Goal: Check status: Check status

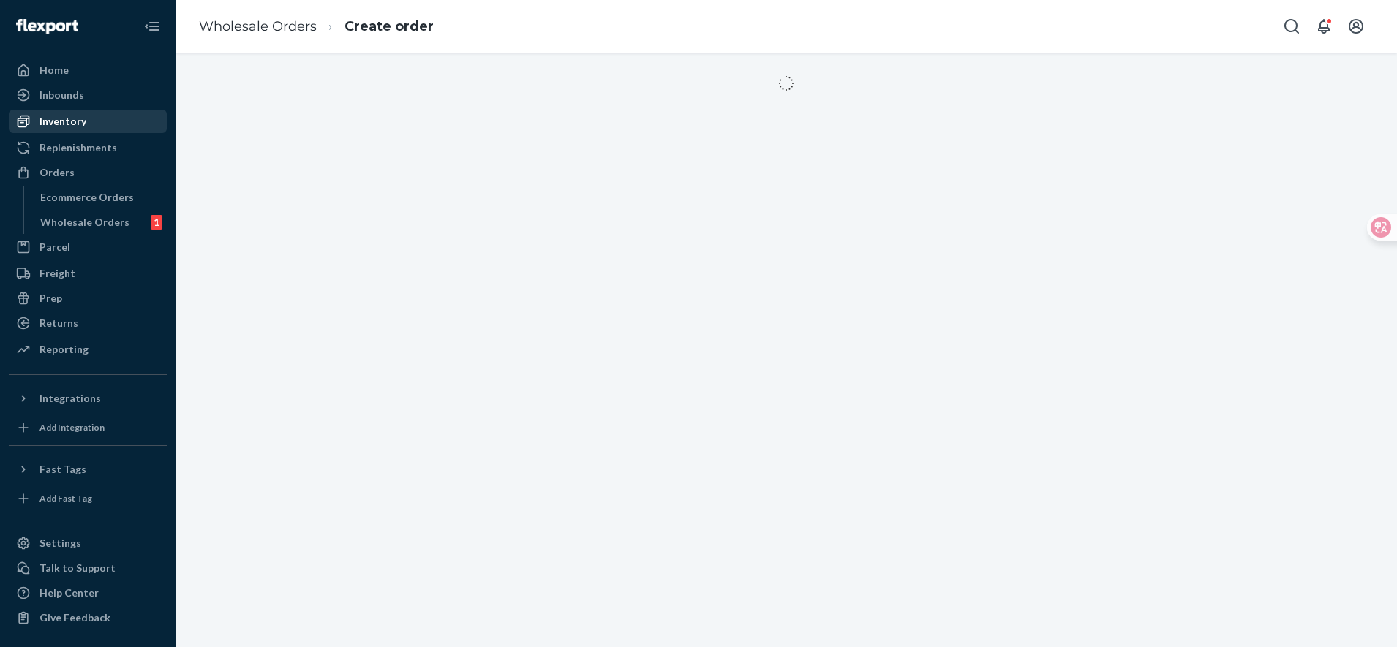
click at [72, 123] on div "Inventory" at bounding box center [62, 121] width 47 height 15
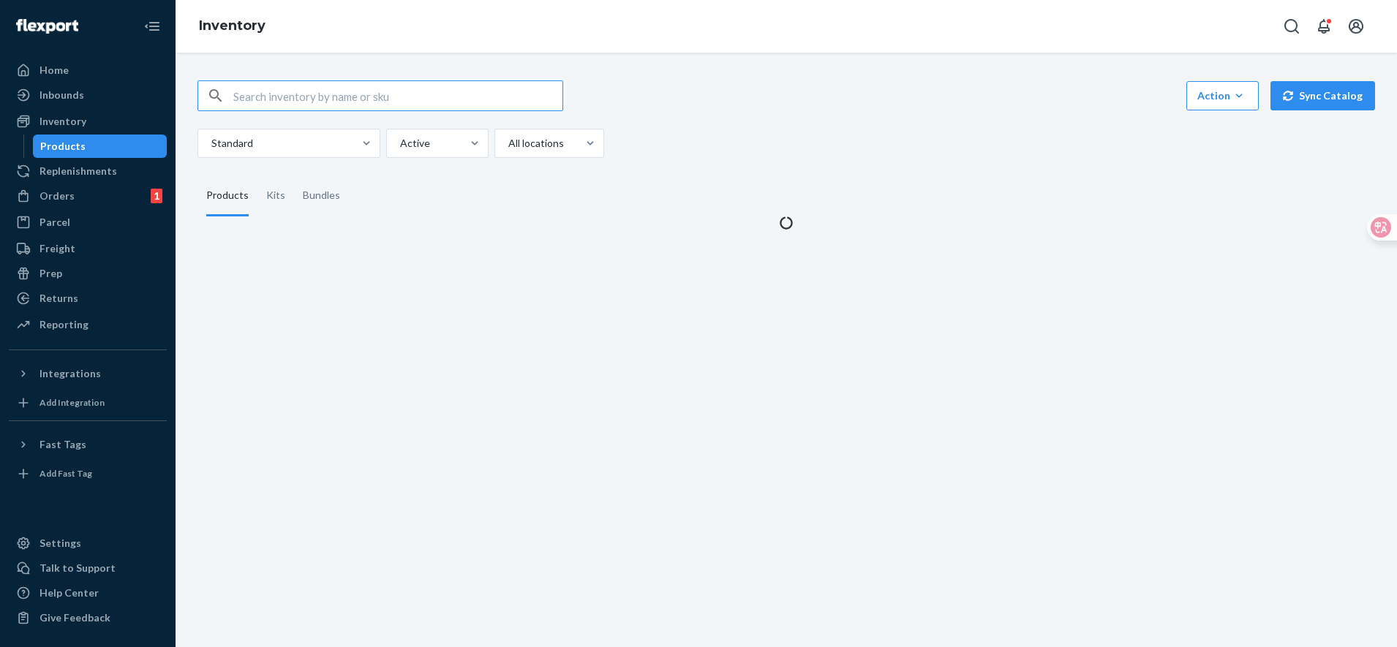
click at [320, 102] on input "text" at bounding box center [397, 95] width 329 height 29
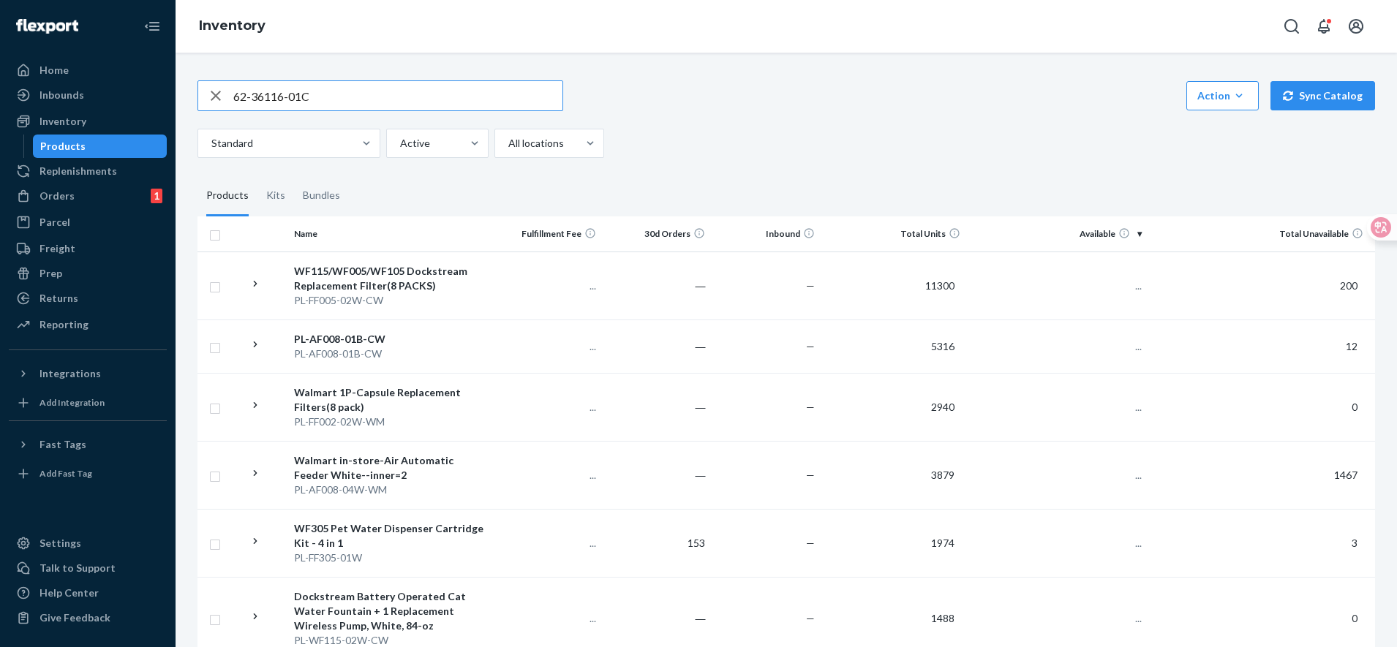
type input "62-36116-01C"
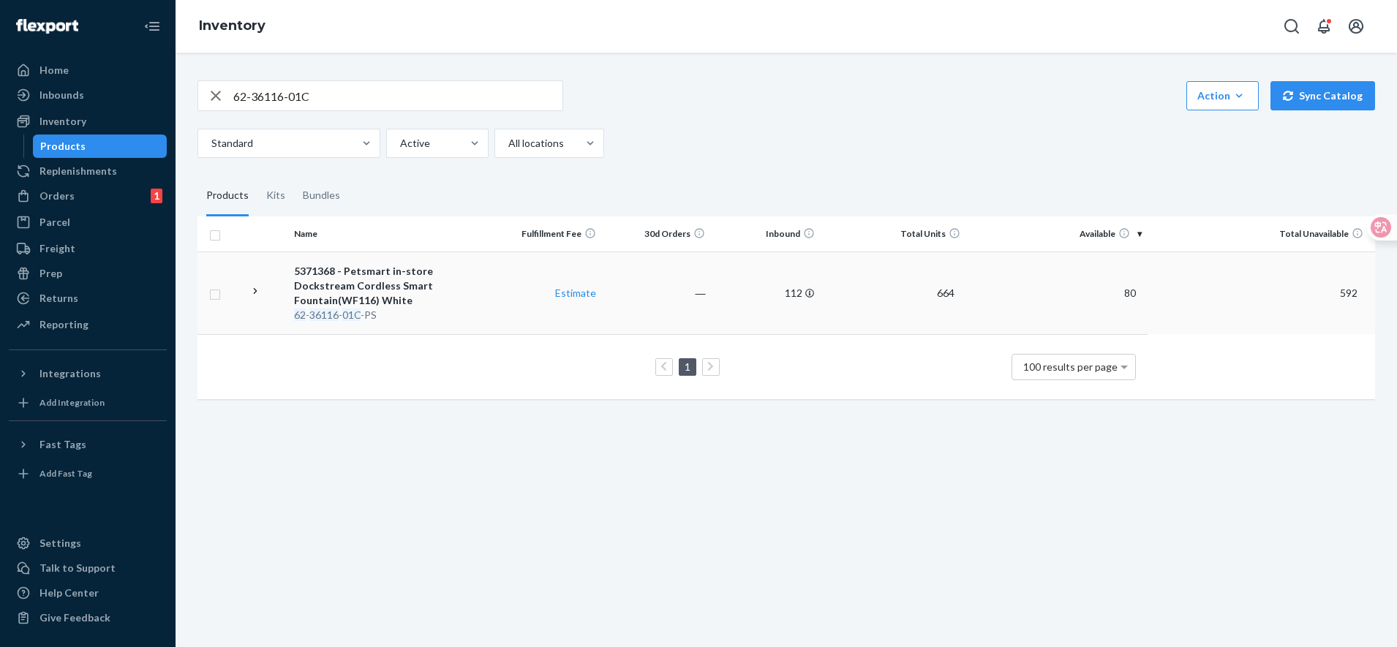
click at [421, 308] on div "62 - 36116 - 01C -PS" at bounding box center [390, 315] width 193 height 15
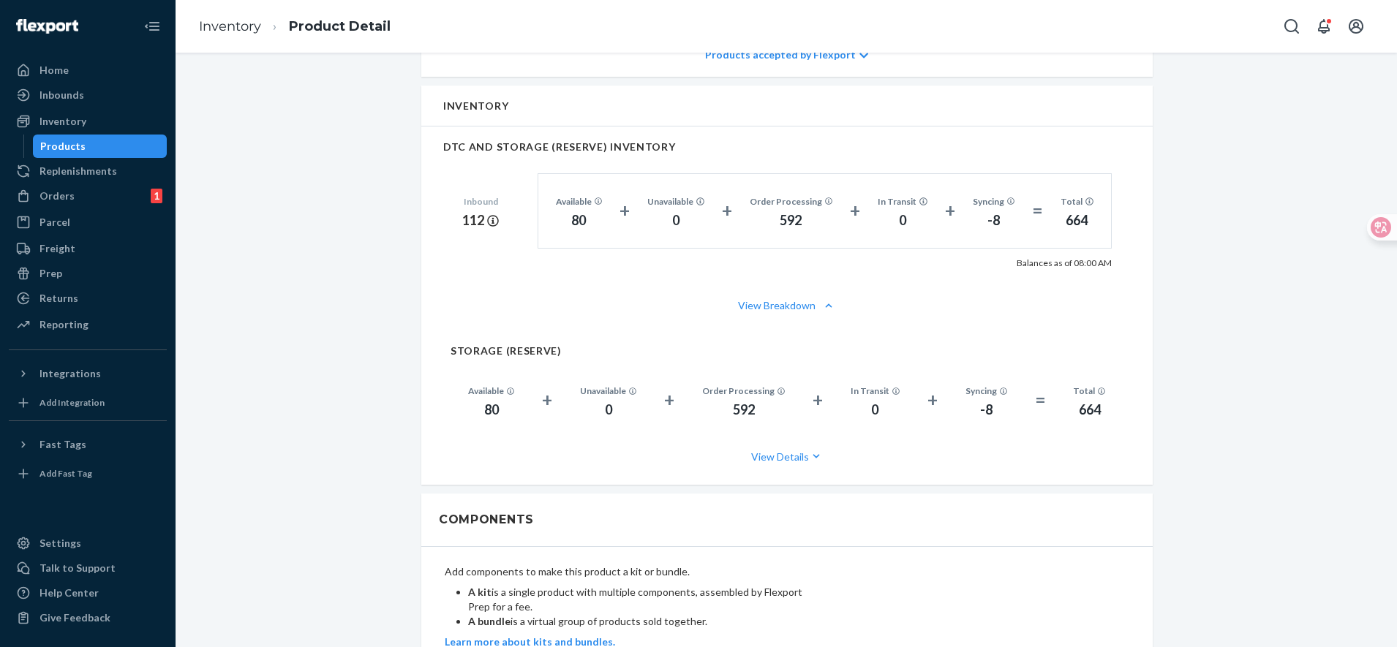
scroll to position [640, 0]
click at [805, 302] on button "View Breakdown" at bounding box center [787, 304] width 688 height 15
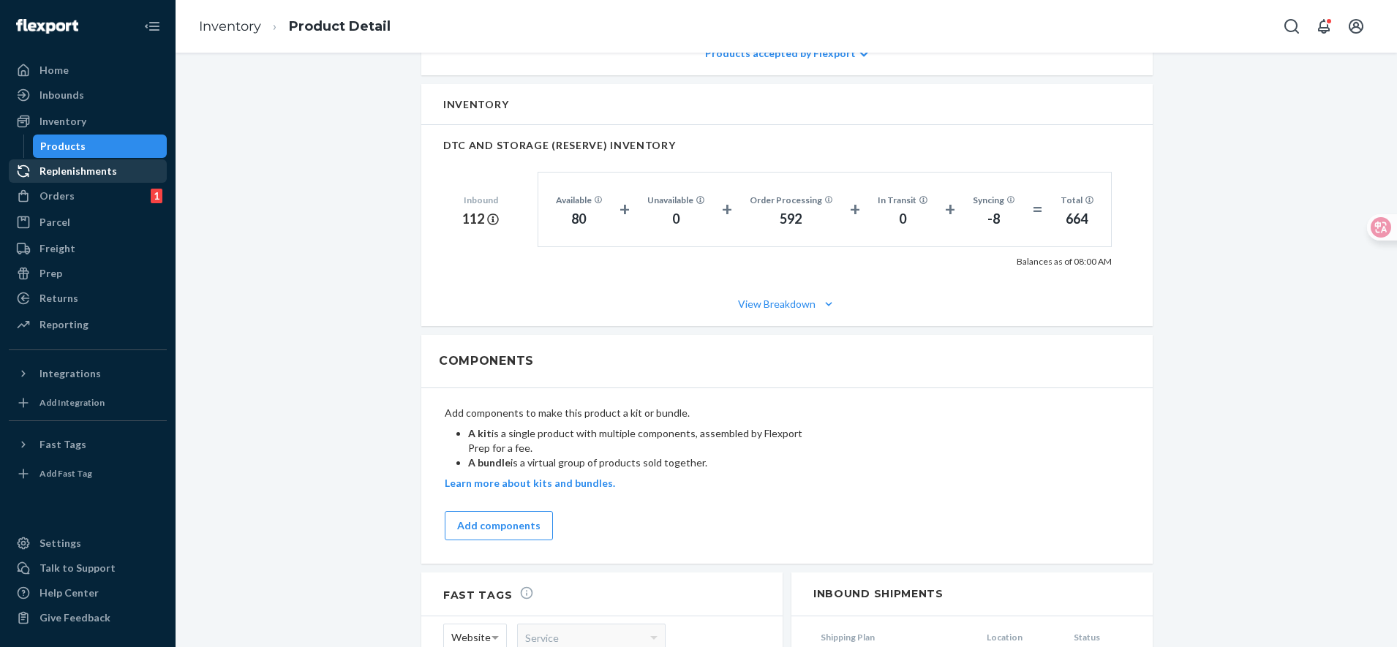
click at [58, 170] on div "Replenishments" at bounding box center [78, 171] width 78 height 15
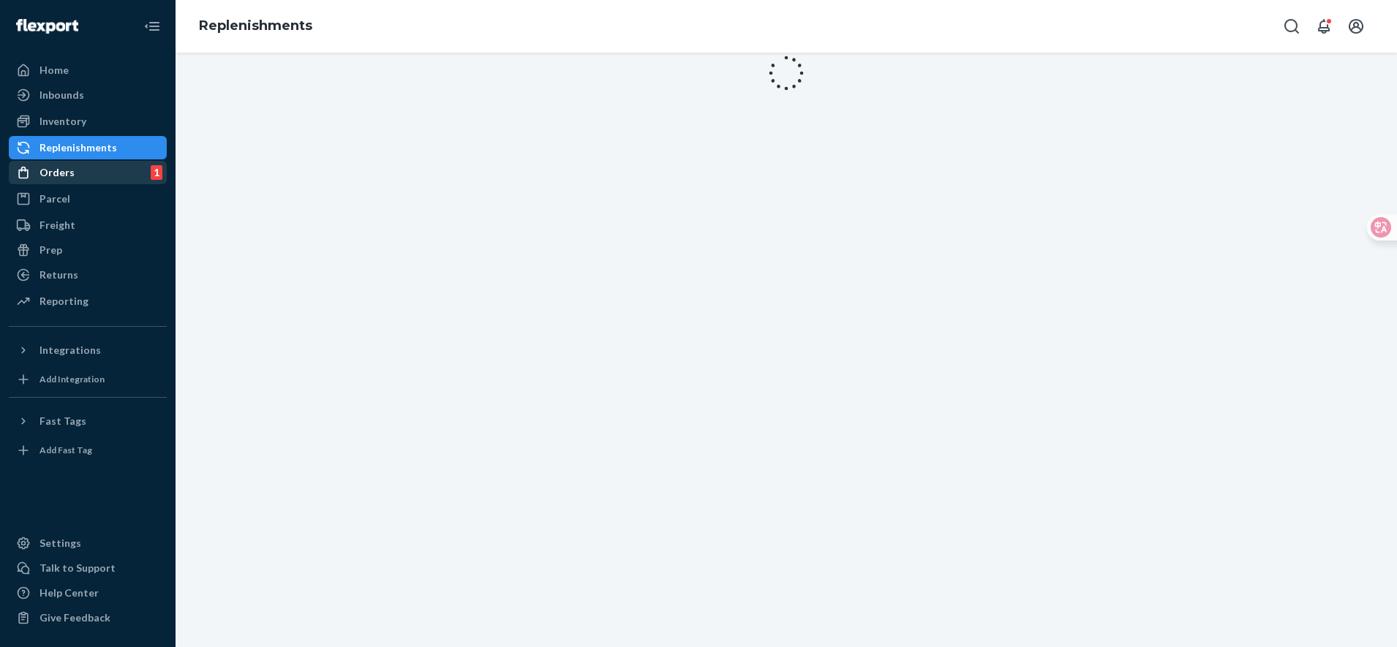
click at [73, 179] on div "Orders 1" at bounding box center [87, 172] width 155 height 20
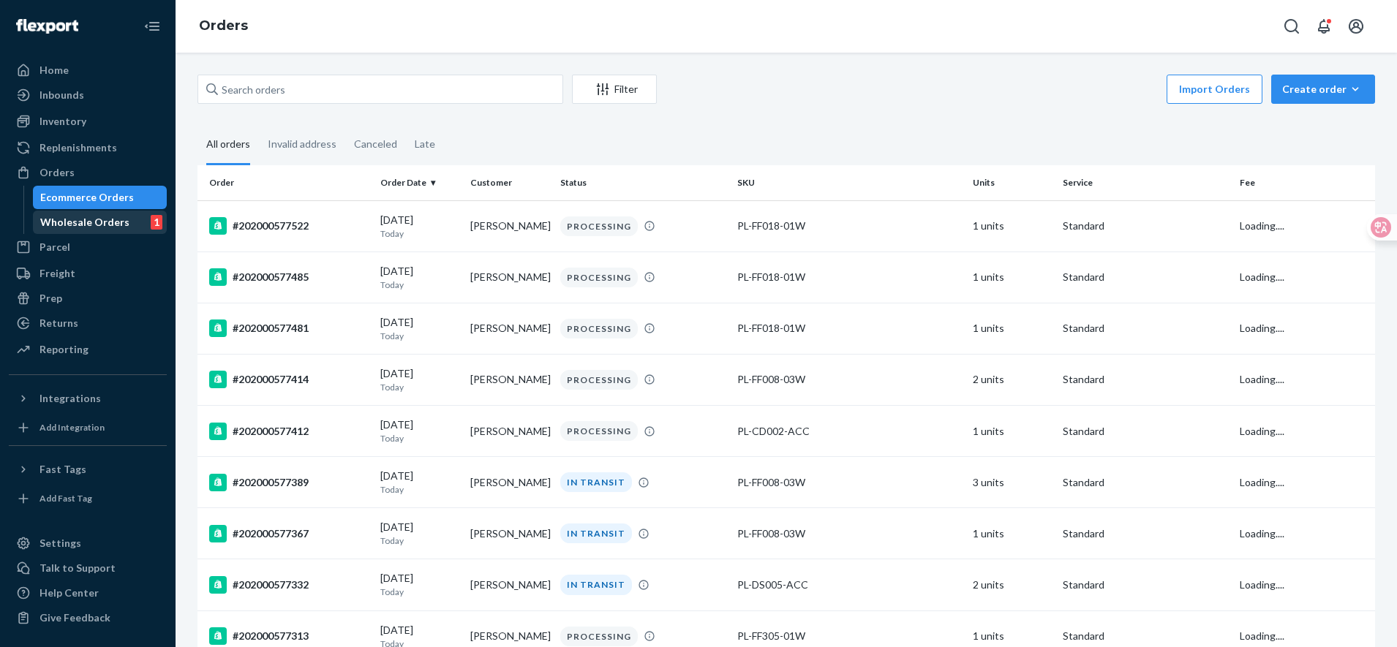
click at [79, 225] on div "Wholesale Orders" at bounding box center [84, 222] width 89 height 15
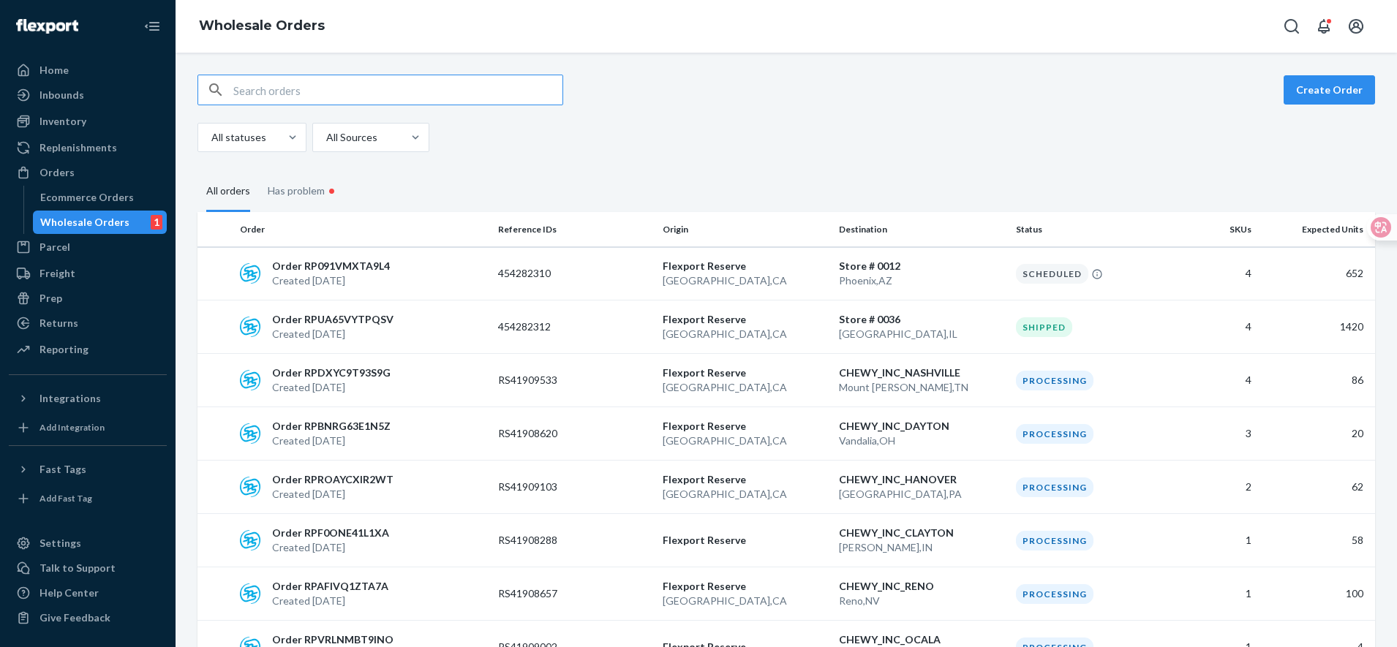
click at [277, 89] on input "text" at bounding box center [397, 89] width 329 height 29
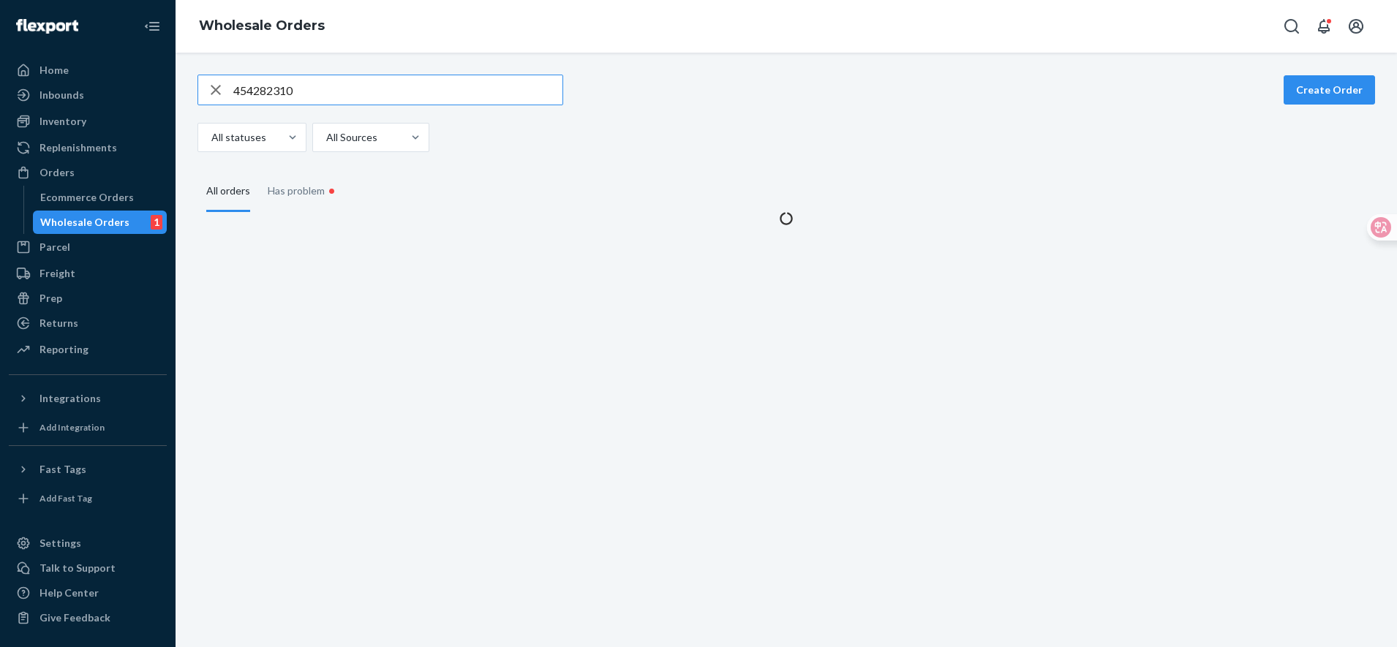
type input "454282310"
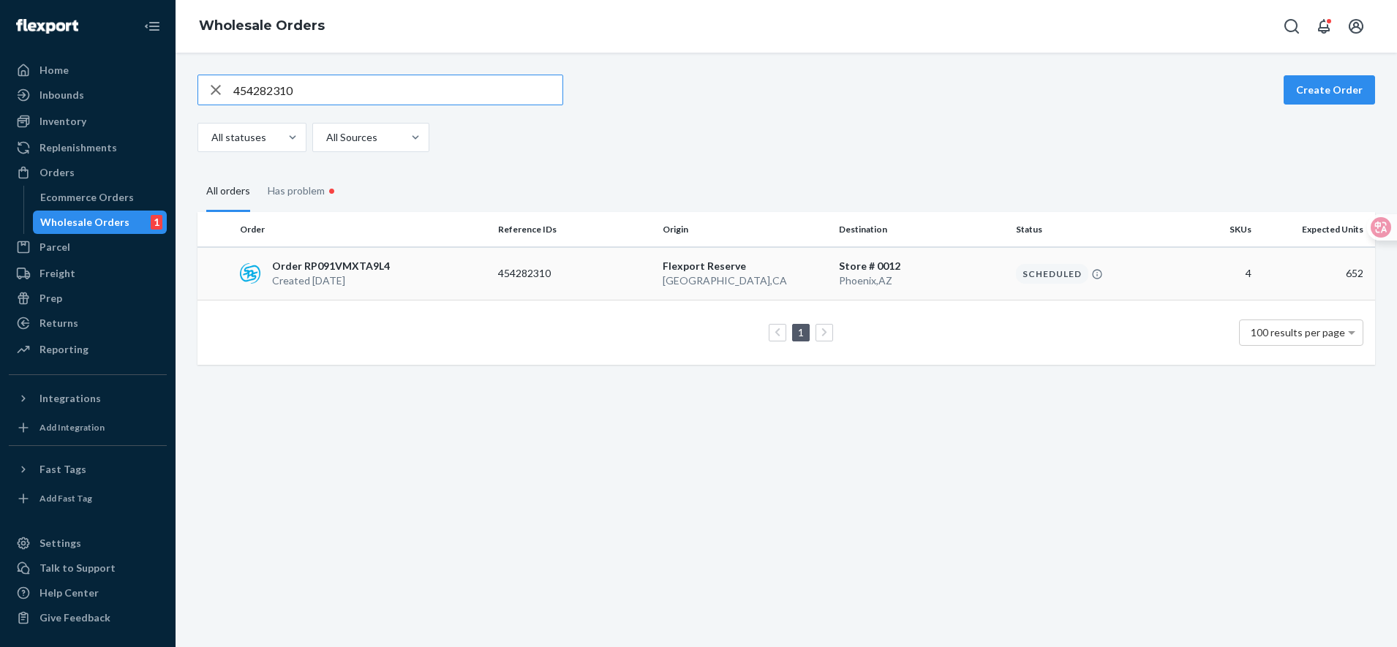
click at [389, 277] on div "Order RP091VMXTA9L4 Created [DATE]" at bounding box center [363, 273] width 258 height 29
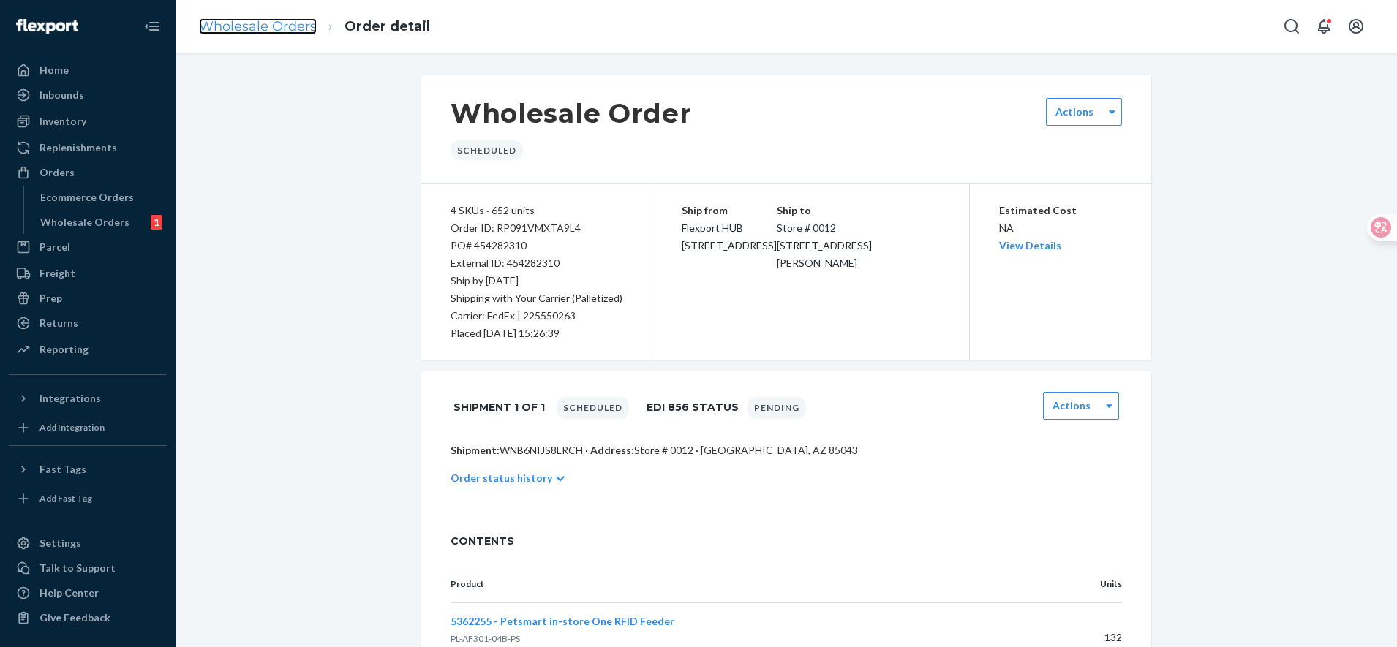
click at [272, 26] on link "Wholesale Orders" at bounding box center [258, 26] width 118 height 16
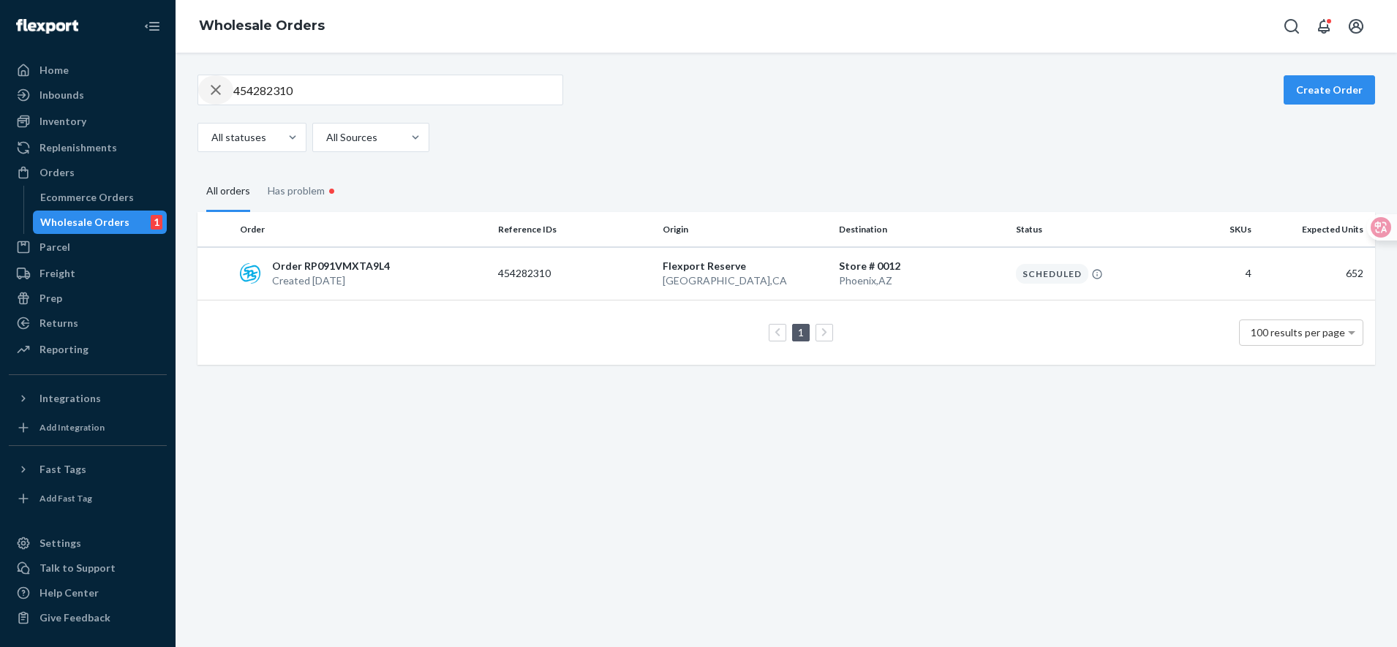
click at [213, 86] on icon "button" at bounding box center [216, 90] width 10 height 10
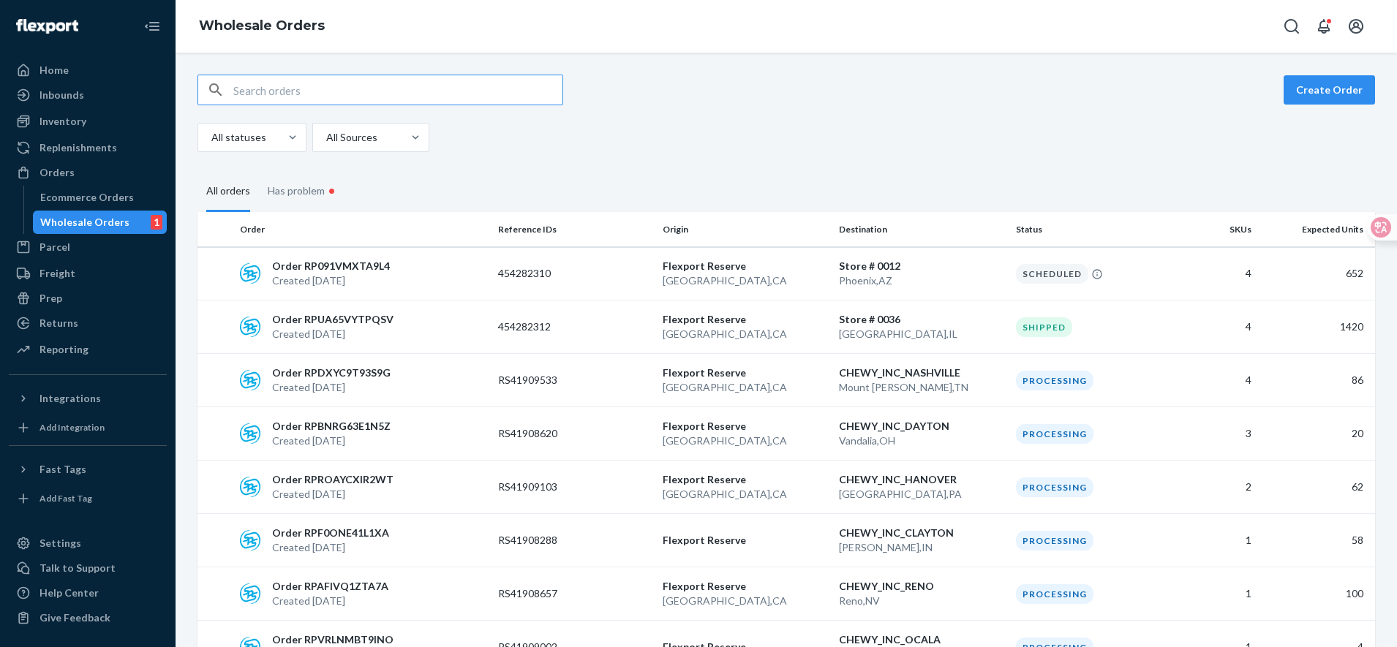
click at [349, 95] on input "text" at bounding box center [397, 89] width 329 height 29
paste input "454282310"
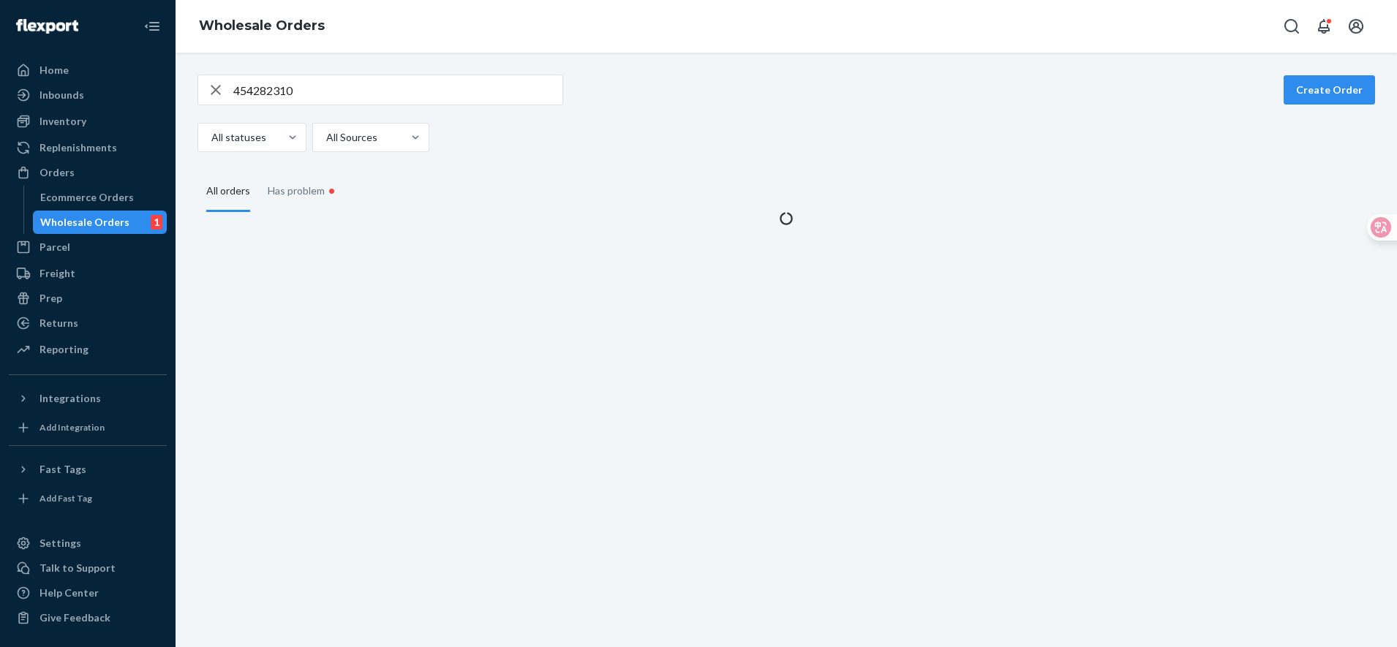
click at [385, 94] on input "454282310" at bounding box center [397, 89] width 329 height 29
type input "454282308"
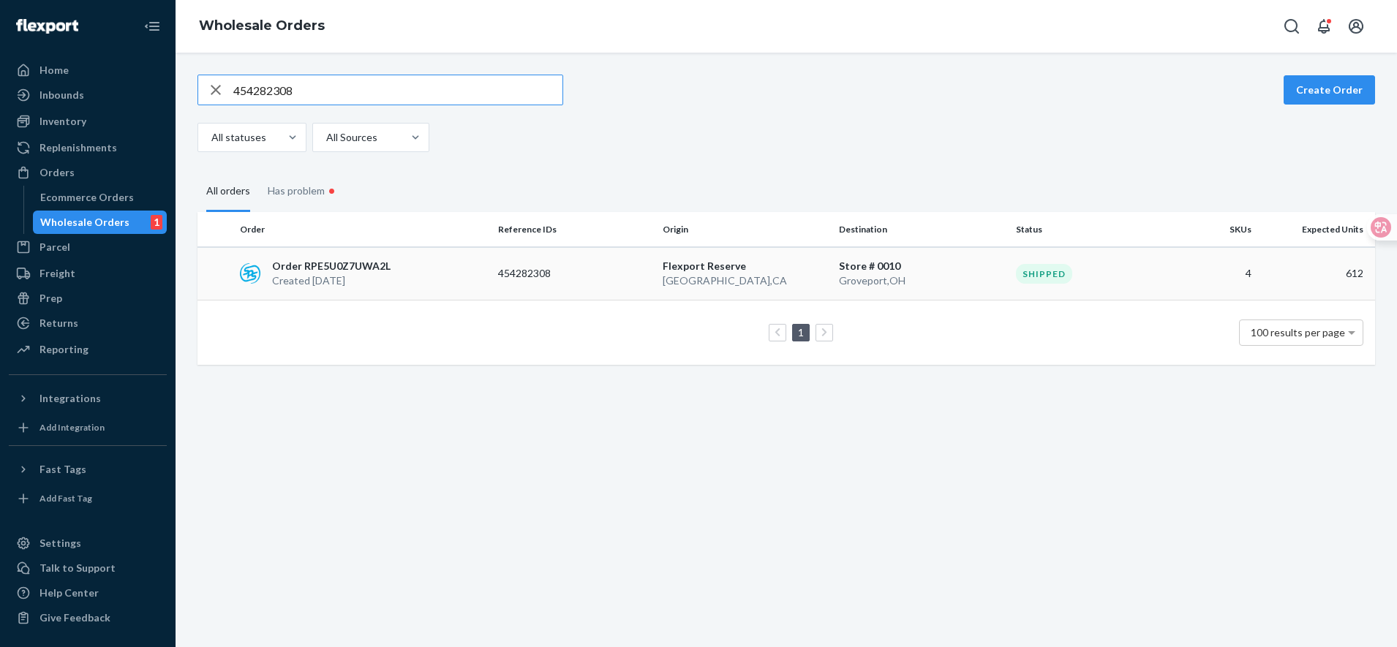
click at [683, 268] on p "Flexport Reserve" at bounding box center [745, 266] width 165 height 15
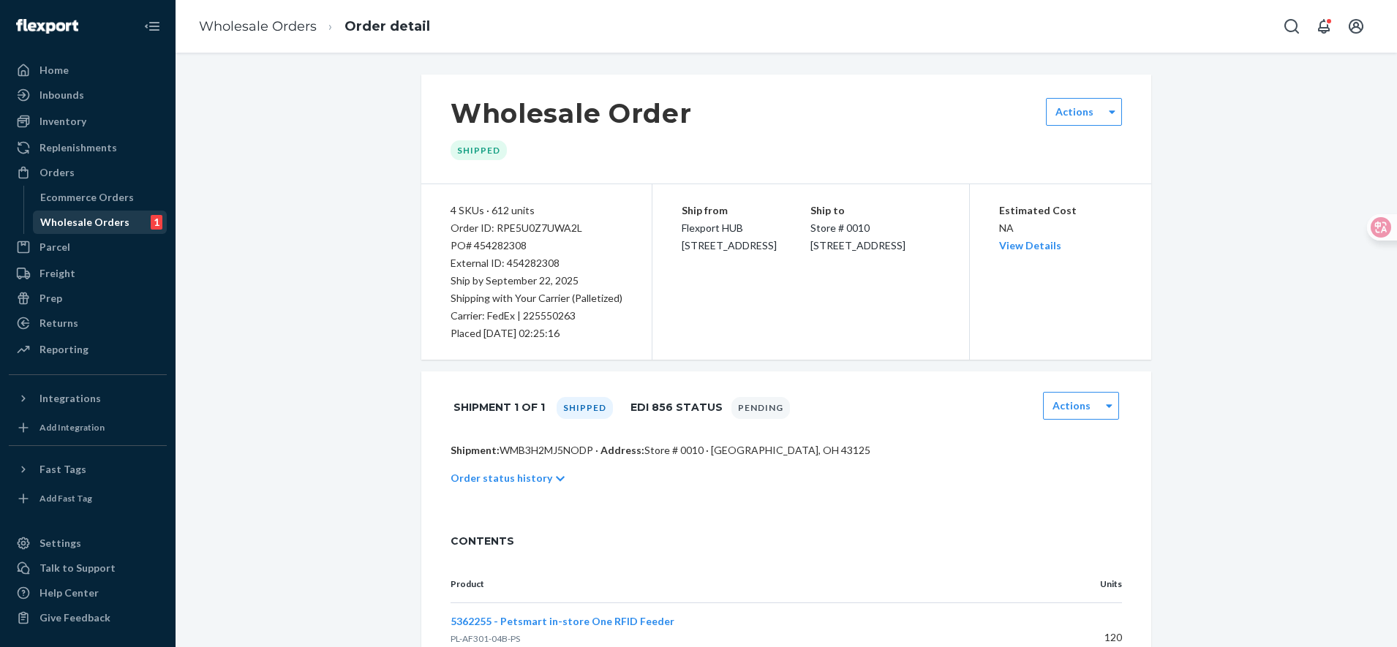
click at [109, 225] on div "Wholesale Orders" at bounding box center [84, 222] width 89 height 15
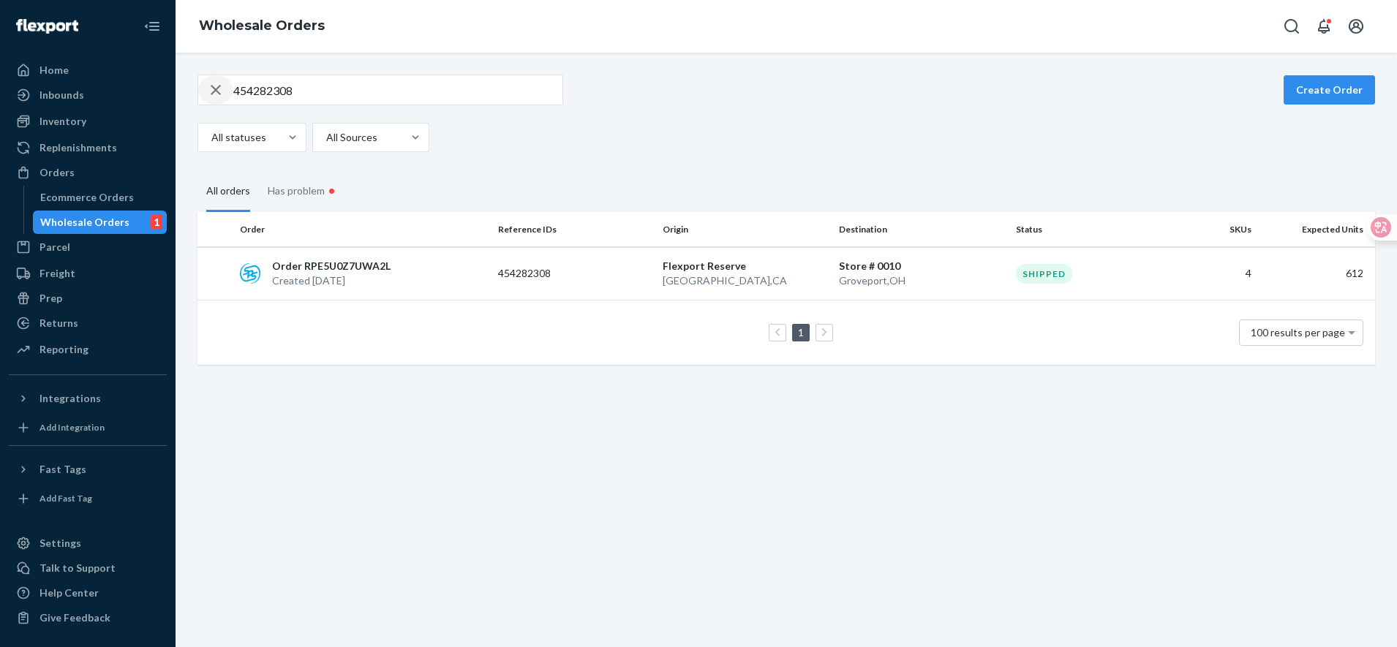
click at [212, 91] on icon "button" at bounding box center [216, 89] width 18 height 29
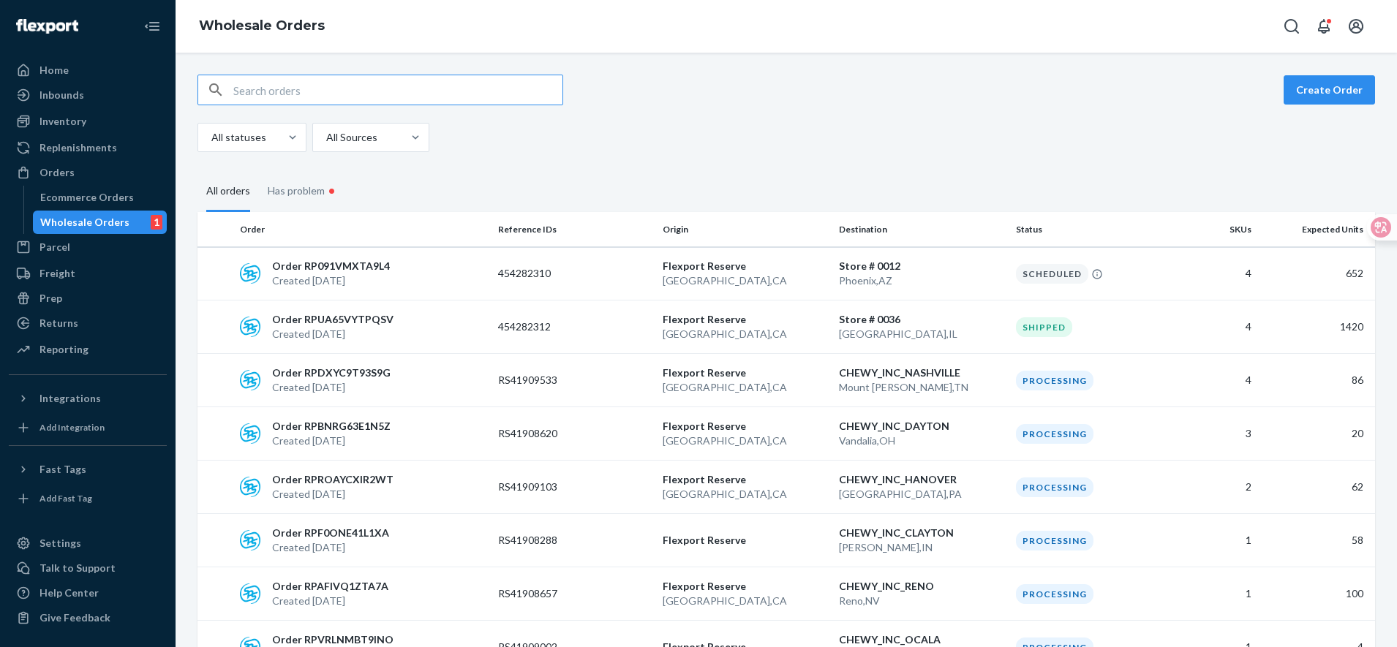
click at [311, 92] on input "text" at bounding box center [397, 89] width 329 height 29
paste input "454282308"
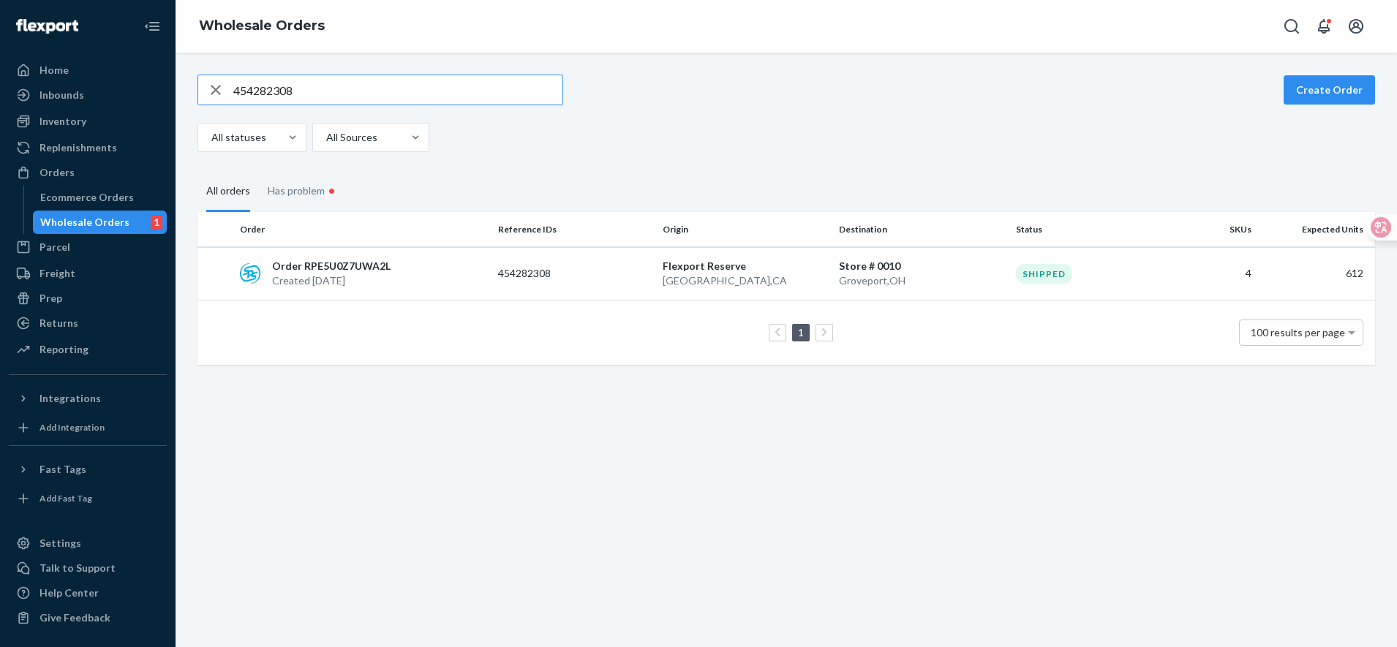
click at [391, 84] on input "454282308" at bounding box center [397, 89] width 329 height 29
click at [366, 96] on input "454282310" at bounding box center [397, 89] width 329 height 29
drag, startPoint x: 336, startPoint y: 97, endPoint x: 107, endPoint y: 63, distance: 231.5
click at [146, 67] on div "Home Inbounds Shipping Plans Problems Inventory Products Replenishments Orders …" at bounding box center [698, 323] width 1397 height 647
paste input "0"
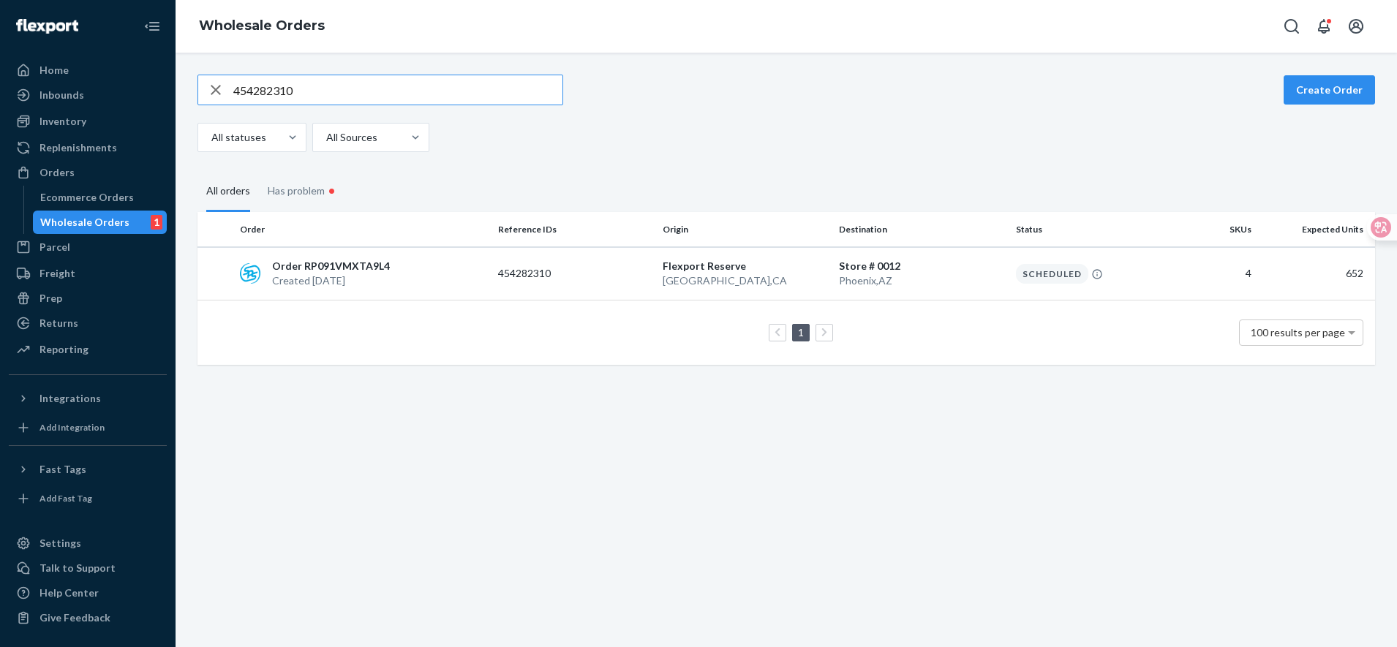
click at [318, 91] on input "454282310" at bounding box center [397, 89] width 329 height 29
drag, startPoint x: 356, startPoint y: 91, endPoint x: 72, endPoint y: 66, distance: 284.9
click at [83, 62] on div "Home Inbounds Shipping Plans Problems Inventory Products Replenishments Orders …" at bounding box center [698, 323] width 1397 height 647
paste input "4"
drag, startPoint x: 377, startPoint y: 89, endPoint x: 48, endPoint y: 72, distance: 329.5
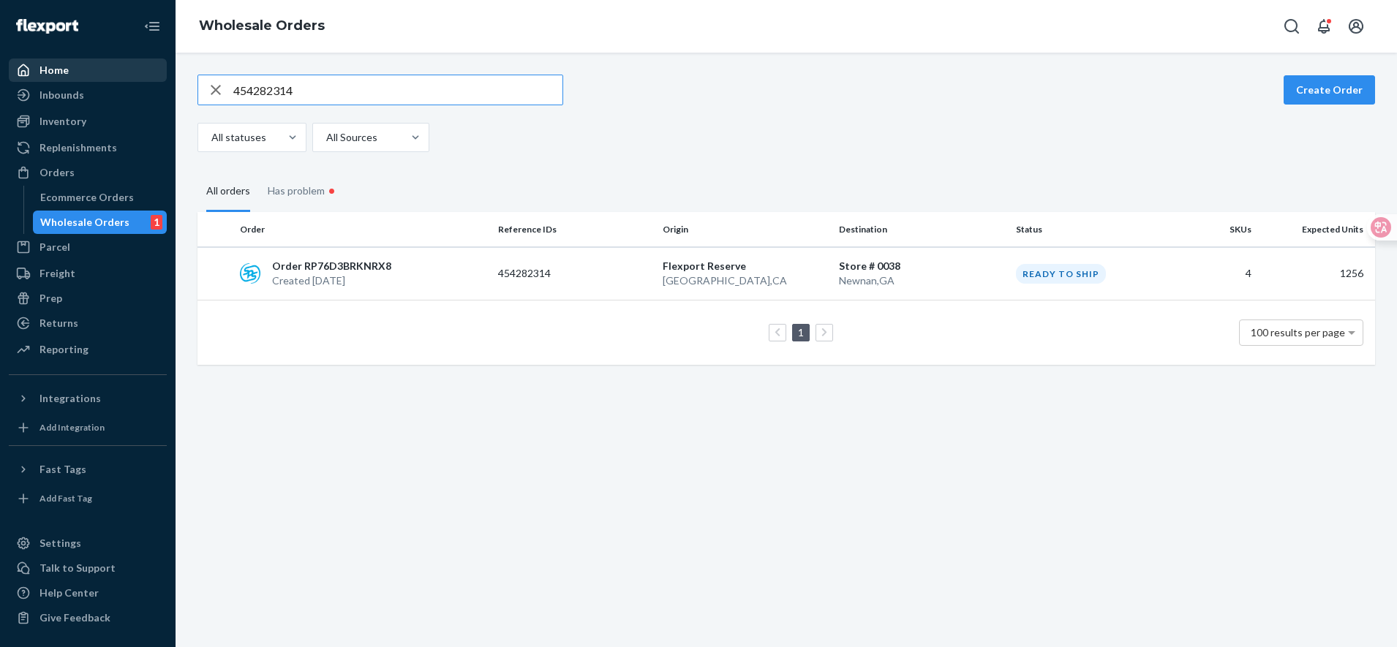
click at [48, 72] on div "Home Inbounds Shipping Plans Problems Inventory Products Replenishments Orders …" at bounding box center [698, 323] width 1397 height 647
paste input "5"
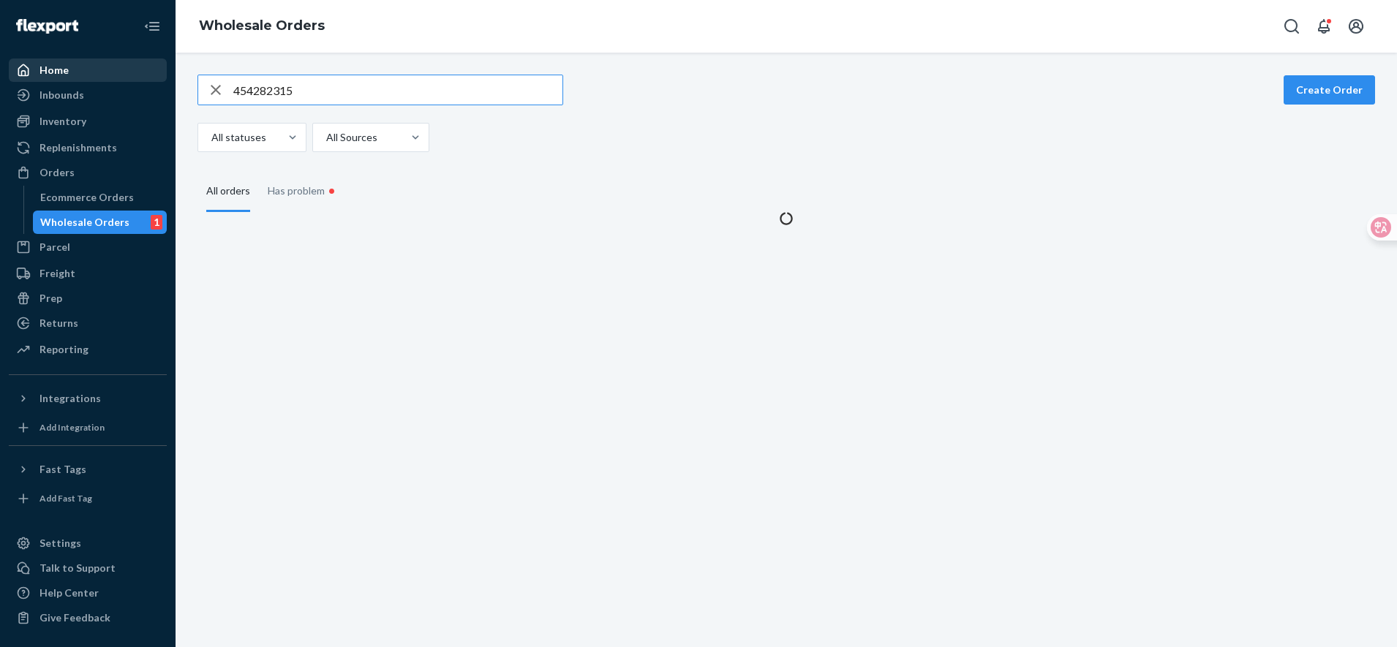
type input "454282315"
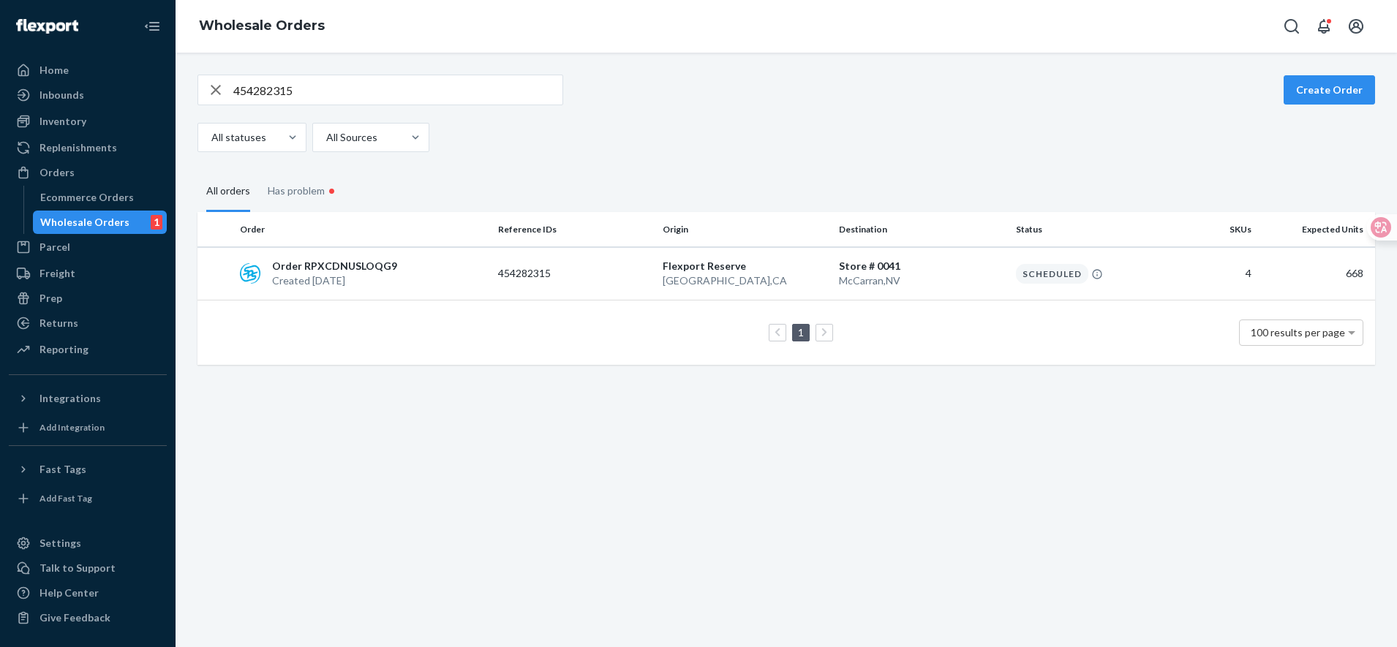
click at [66, 134] on div "Inventory Products" at bounding box center [88, 122] width 158 height 25
click at [69, 146] on div "Replenishments" at bounding box center [78, 147] width 78 height 15
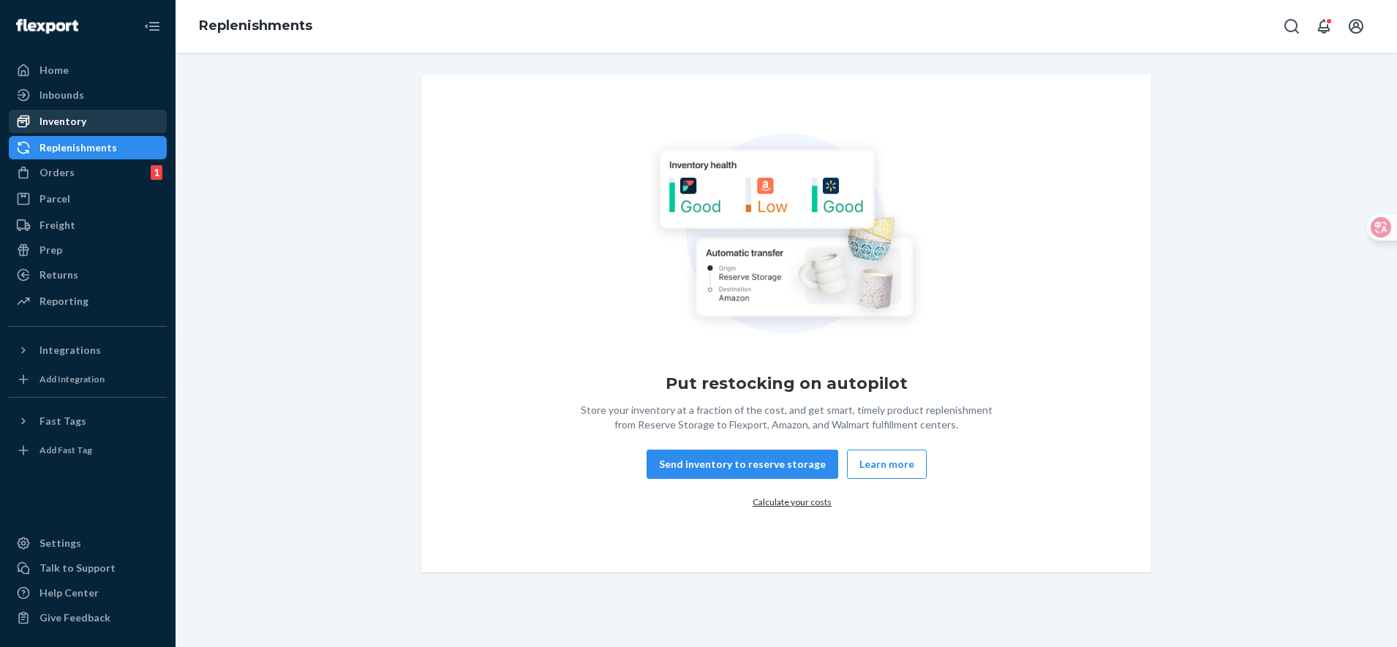
click at [94, 121] on div "Inventory" at bounding box center [87, 121] width 155 height 20
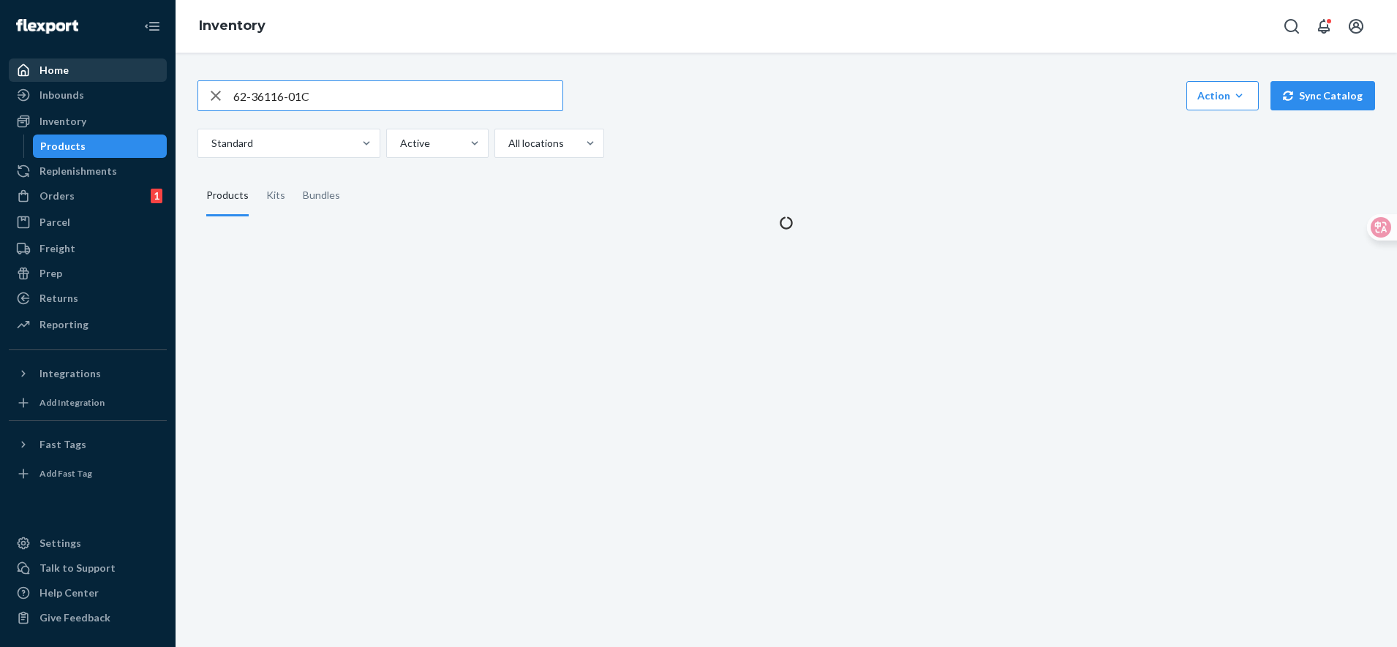
drag, startPoint x: 352, startPoint y: 97, endPoint x: 134, endPoint y: 70, distance: 219.6
click at [135, 72] on div "Home Inbounds Shipping Plans Problems Inventory Products Replenishments Orders …" at bounding box center [698, 323] width 1397 height 647
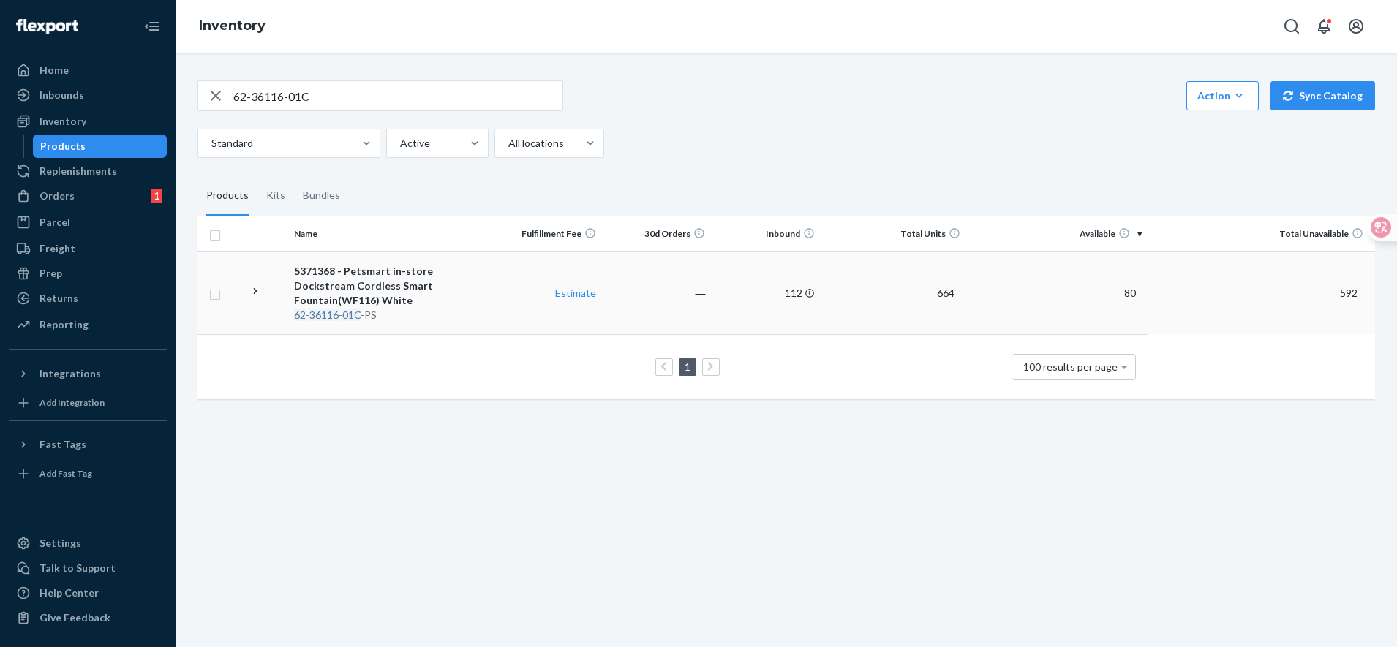
click at [622, 288] on td "―" at bounding box center [656, 293] width 109 height 83
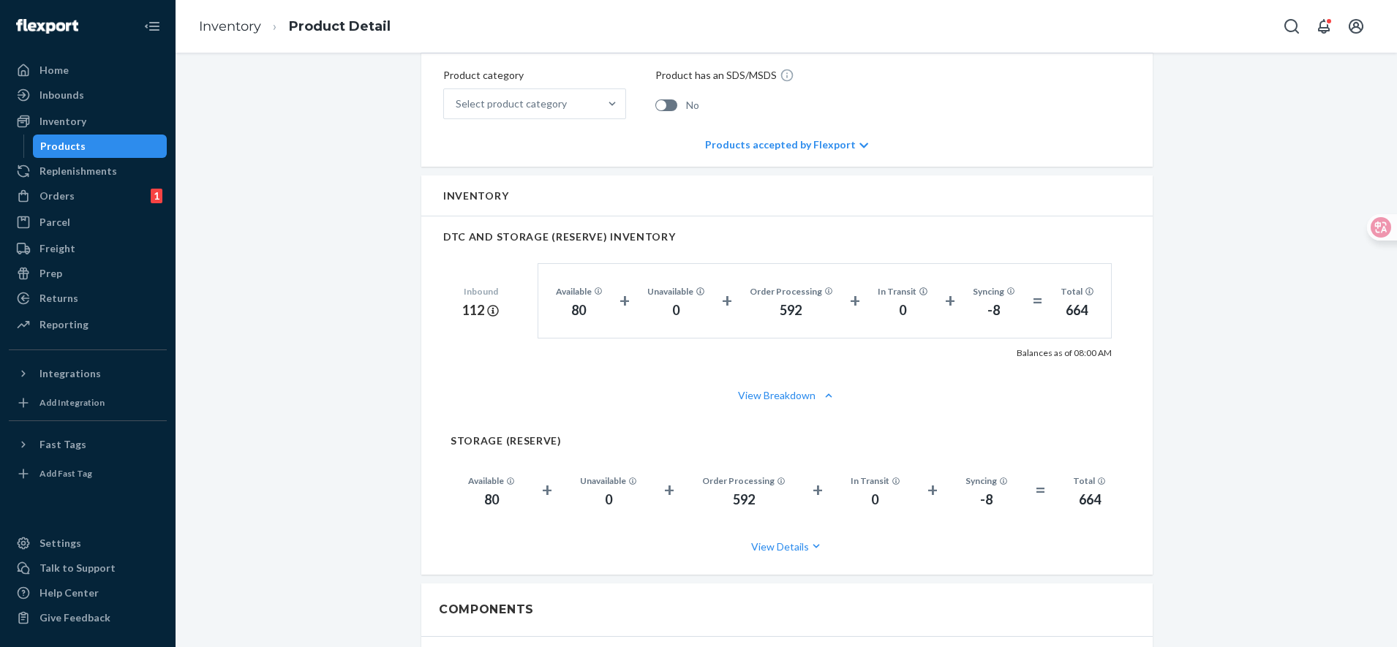
scroll to position [823, 0]
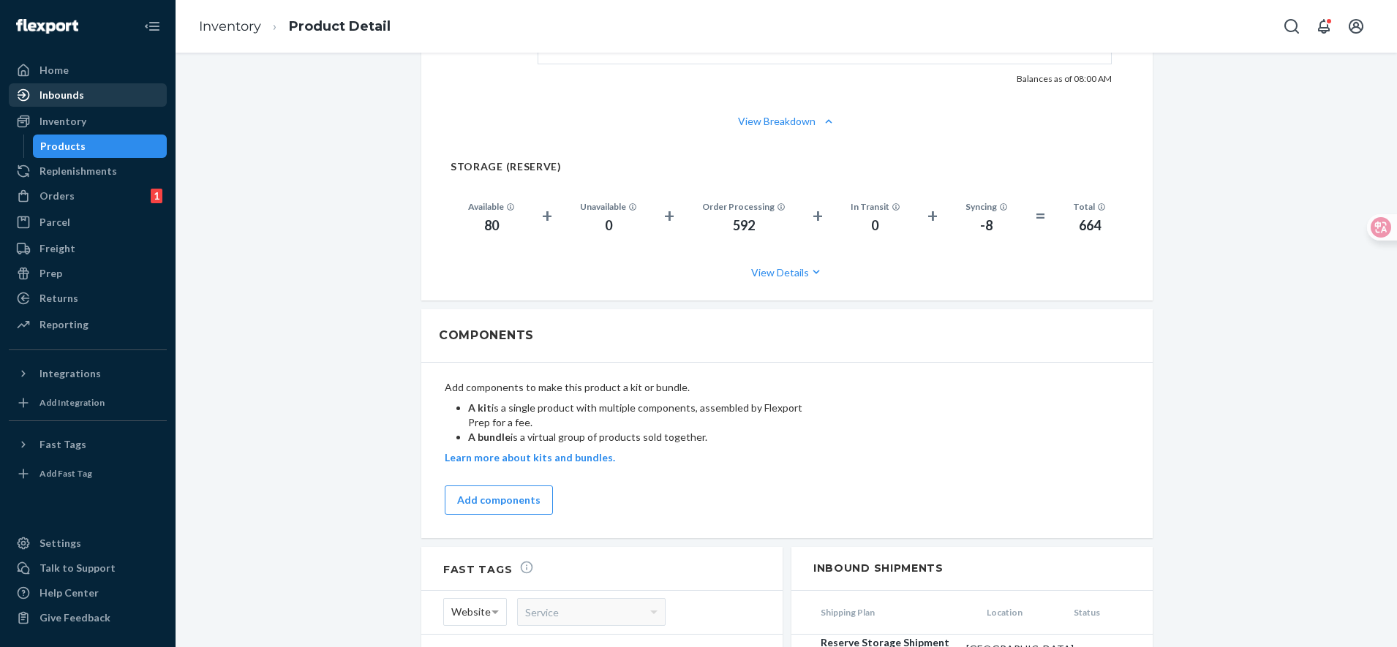
click at [127, 83] on link "Inbounds" at bounding box center [88, 94] width 158 height 23
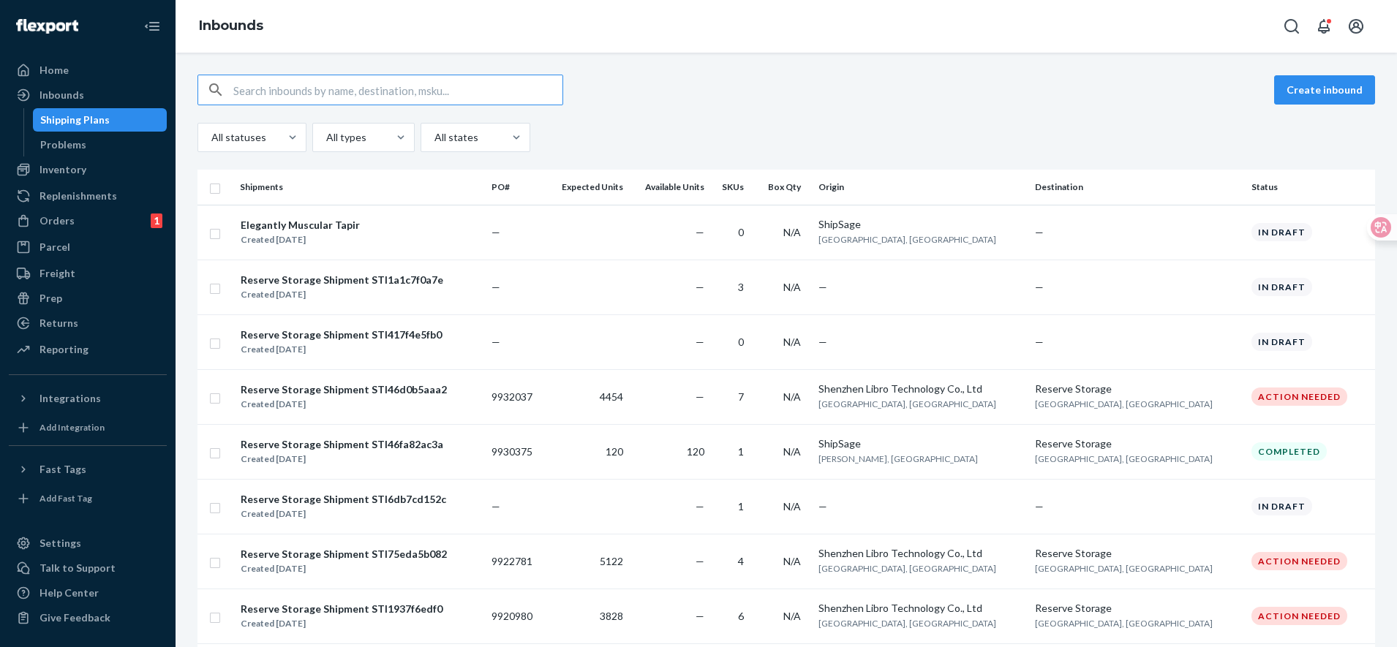
click at [244, 92] on input "text" at bounding box center [397, 89] width 329 height 29
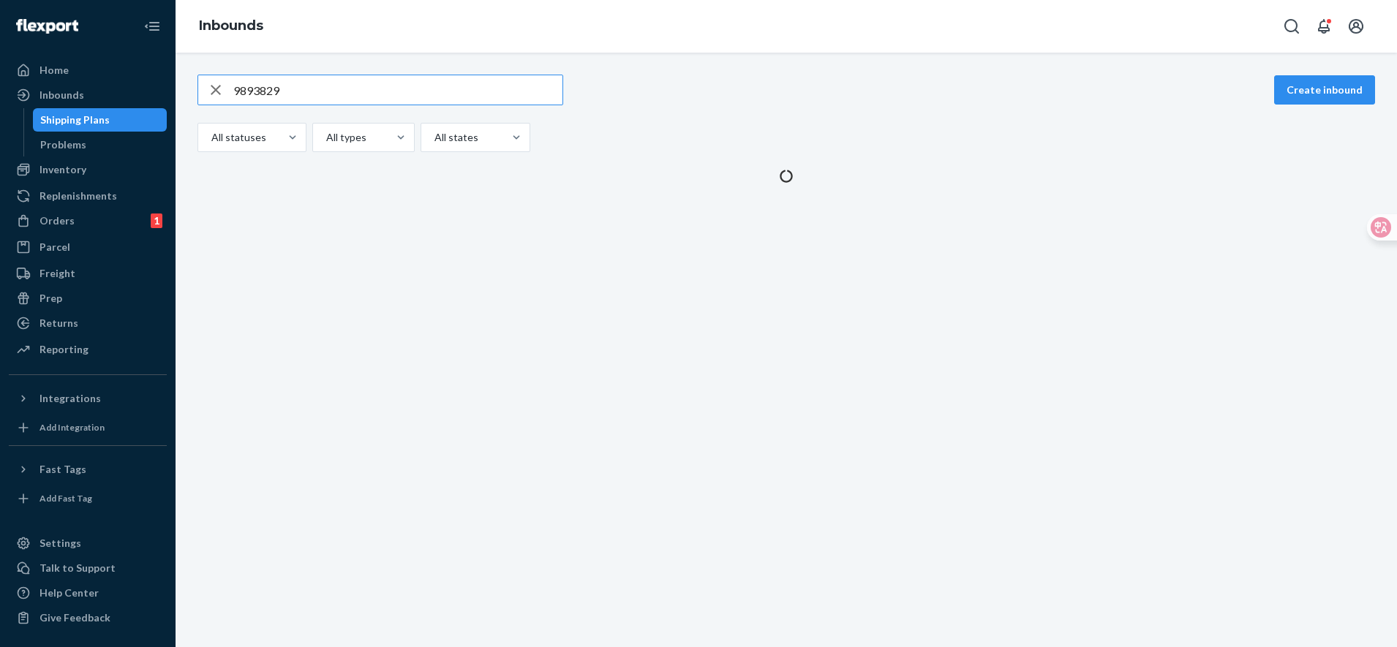
type input "9893829"
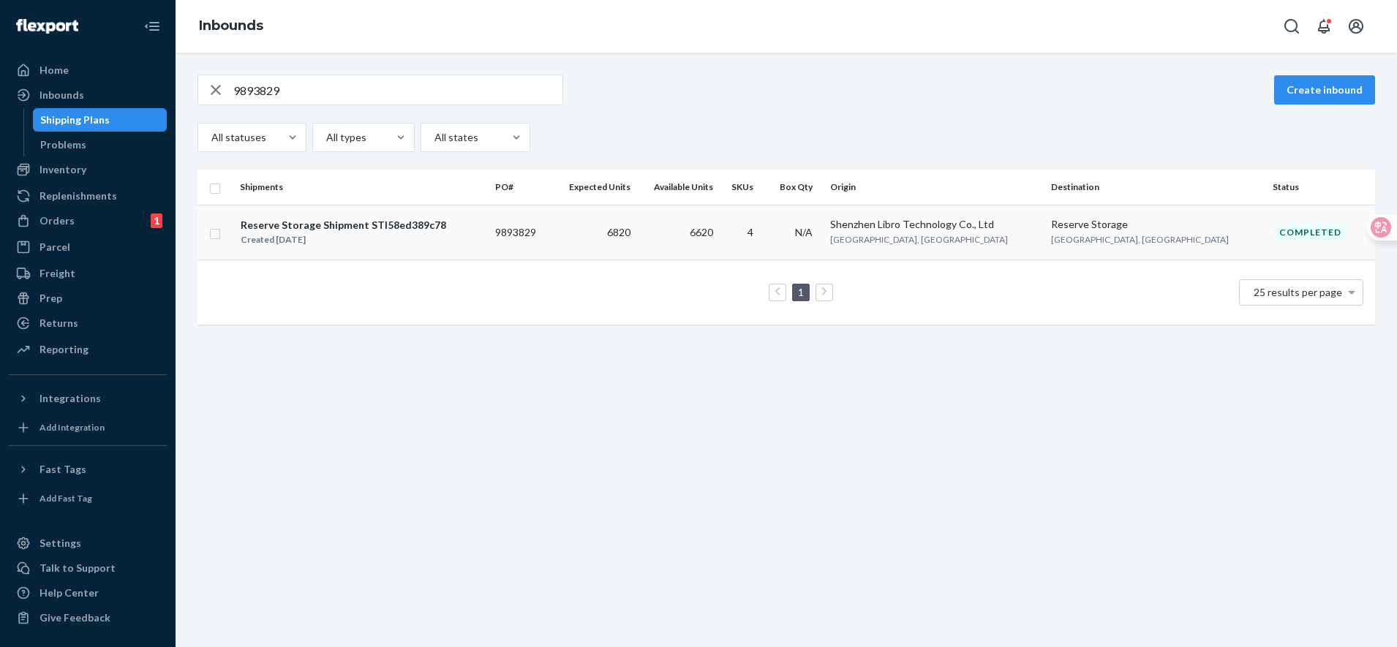
click at [452, 235] on div "Reserve Storage Shipment STI58ed389c78 Created [DATE]" at bounding box center [362, 232] width 244 height 31
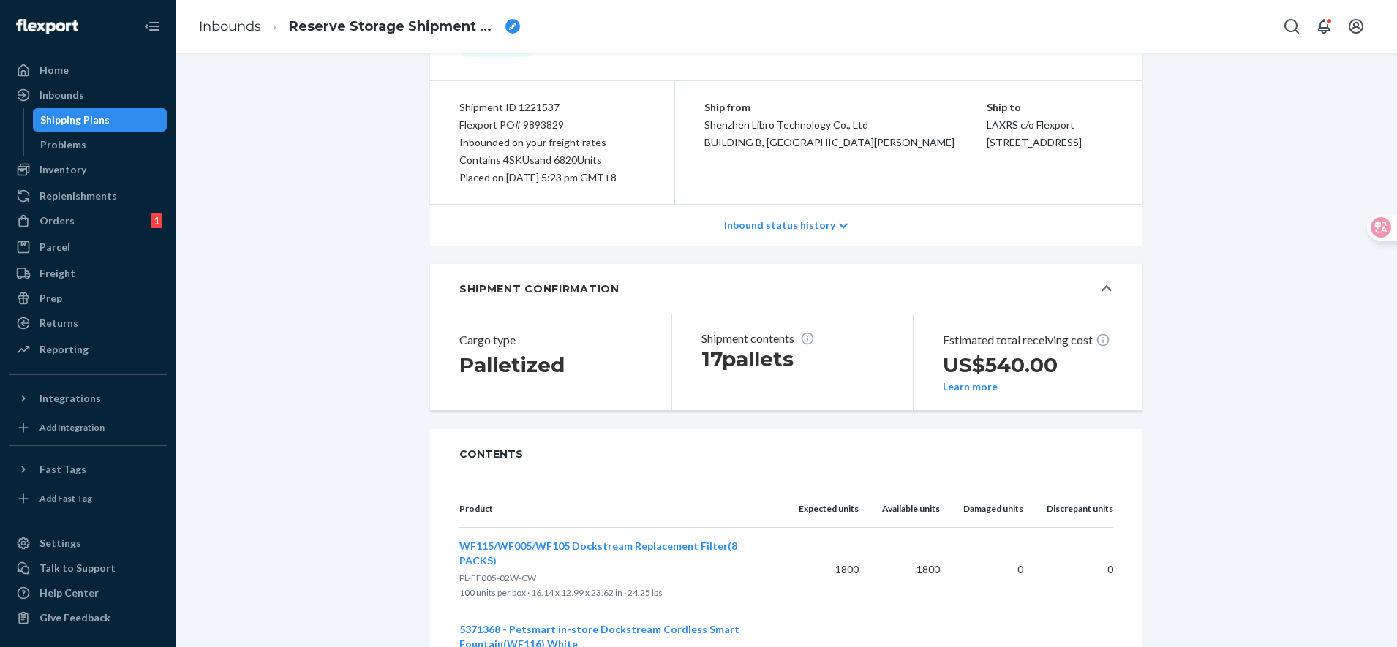
scroll to position [3, 0]
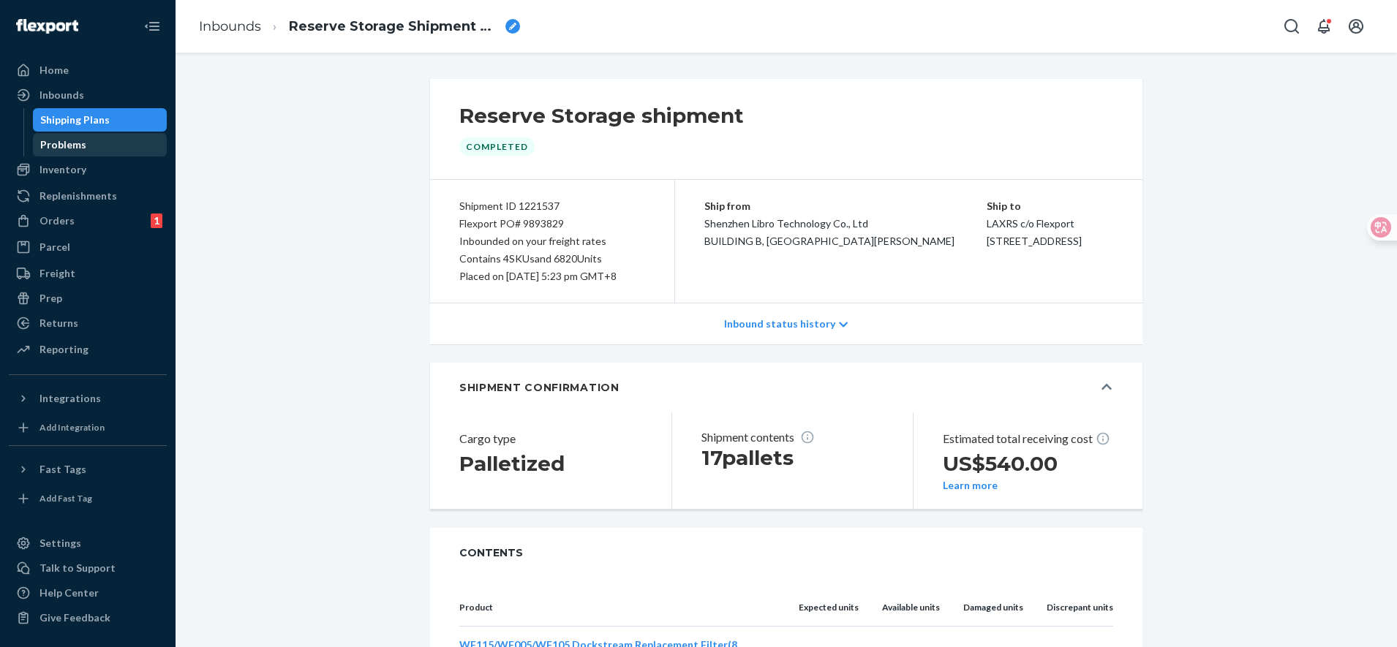
click at [61, 140] on div "Problems" at bounding box center [63, 145] width 46 height 15
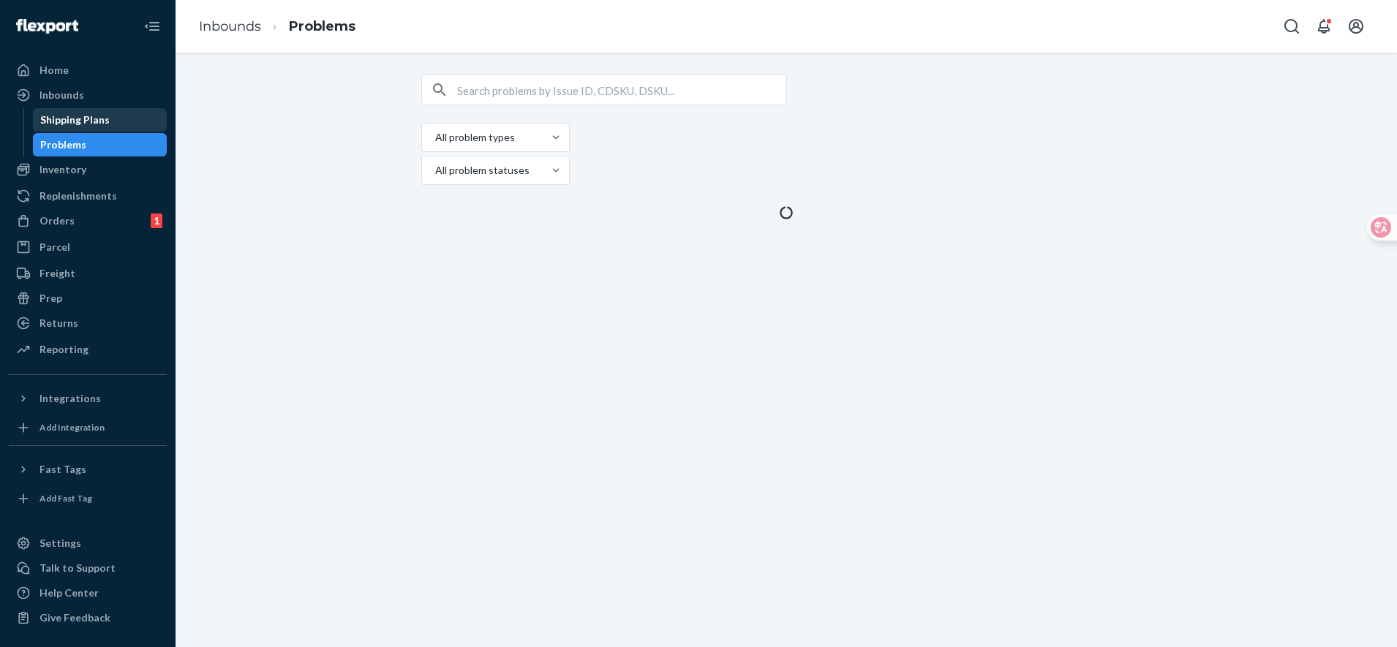
click at [87, 117] on div "Shipping Plans" at bounding box center [74, 120] width 69 height 15
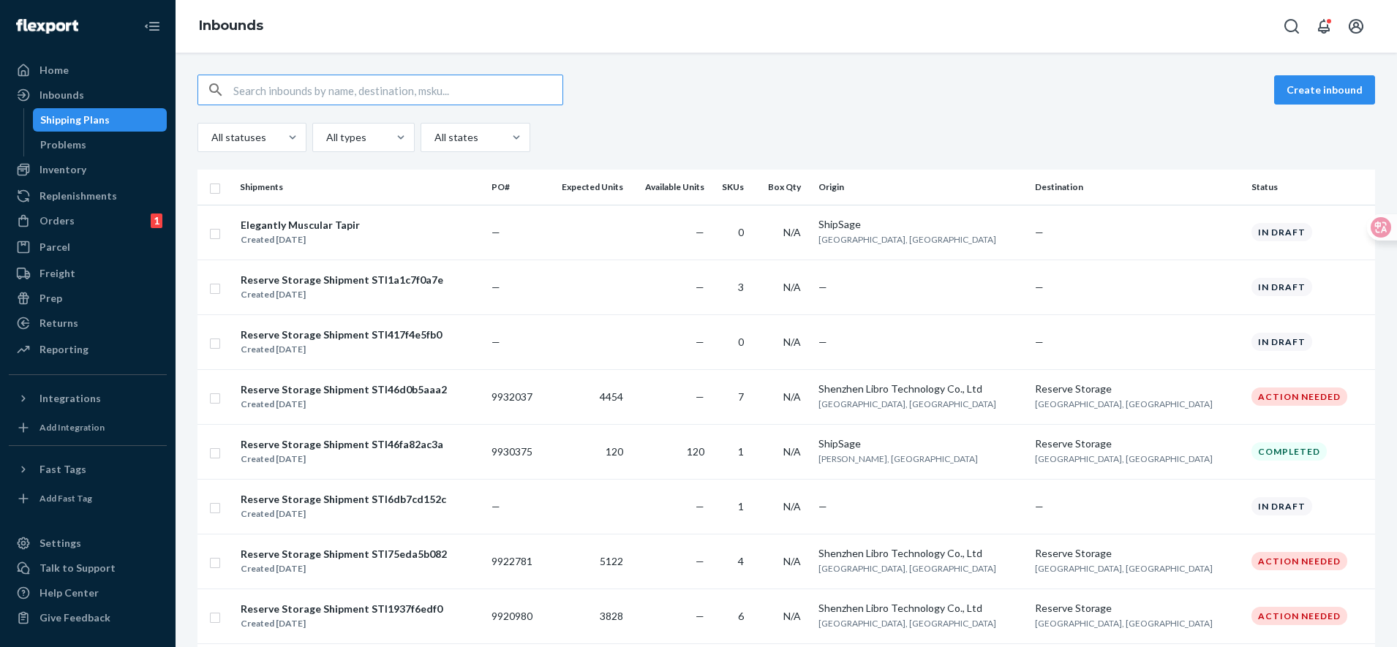
click at [285, 84] on input "text" at bounding box center [397, 89] width 329 height 29
click at [110, 189] on div "Replenishments" at bounding box center [78, 196] width 78 height 15
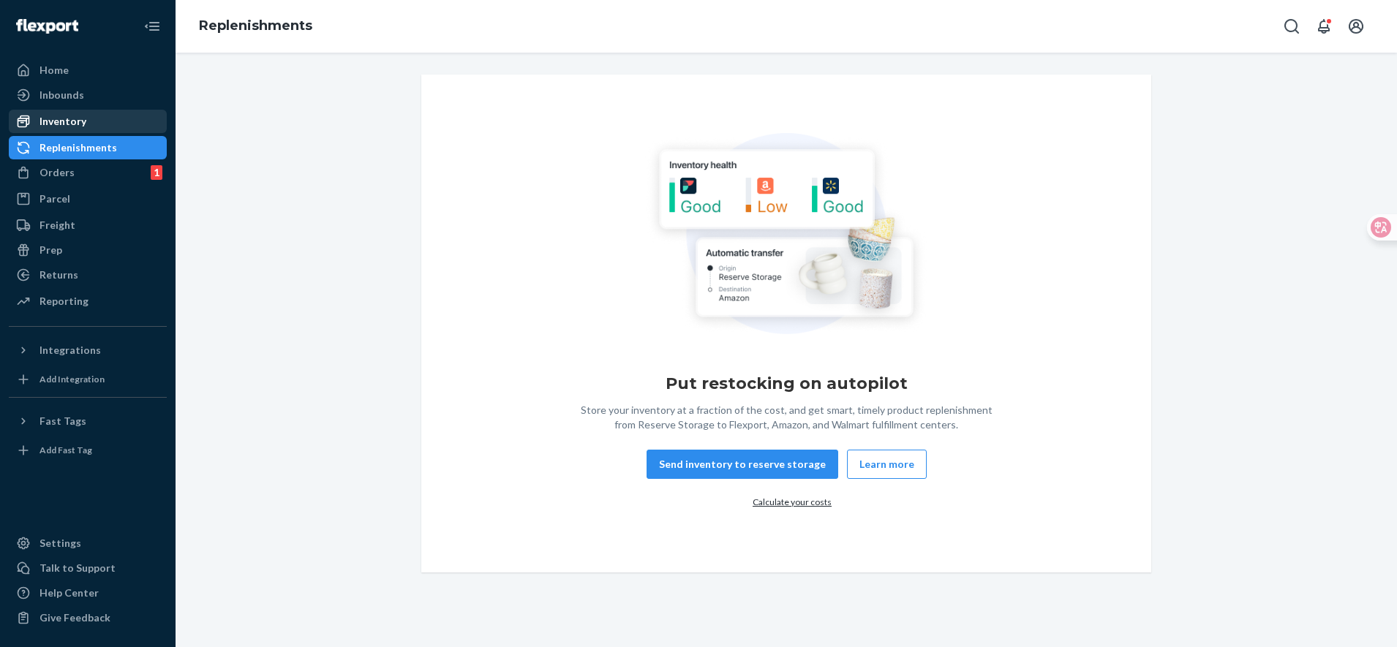
click at [83, 118] on div "Inventory" at bounding box center [62, 121] width 47 height 15
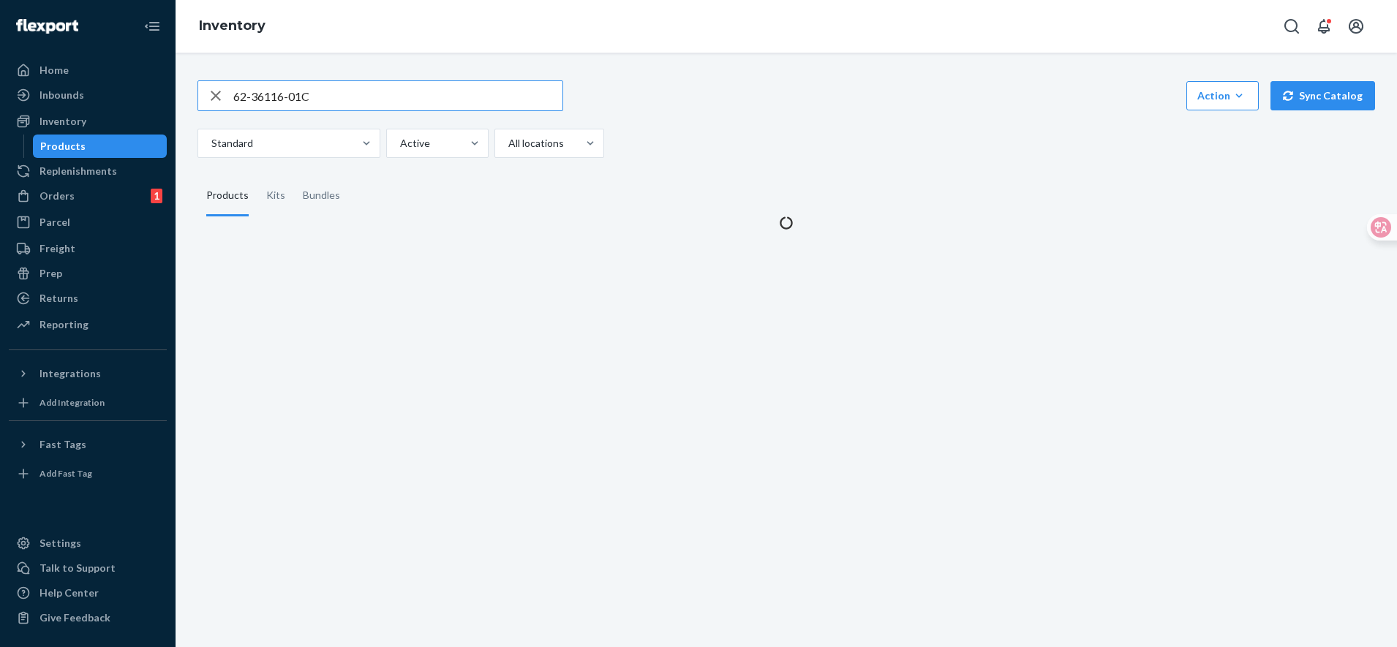
drag, startPoint x: 335, startPoint y: 94, endPoint x: 45, endPoint y: 56, distance: 292.9
click at [45, 56] on div "Home Inbounds Shipping Plans Problems Inventory Products Replenishments Orders …" at bounding box center [698, 323] width 1397 height 647
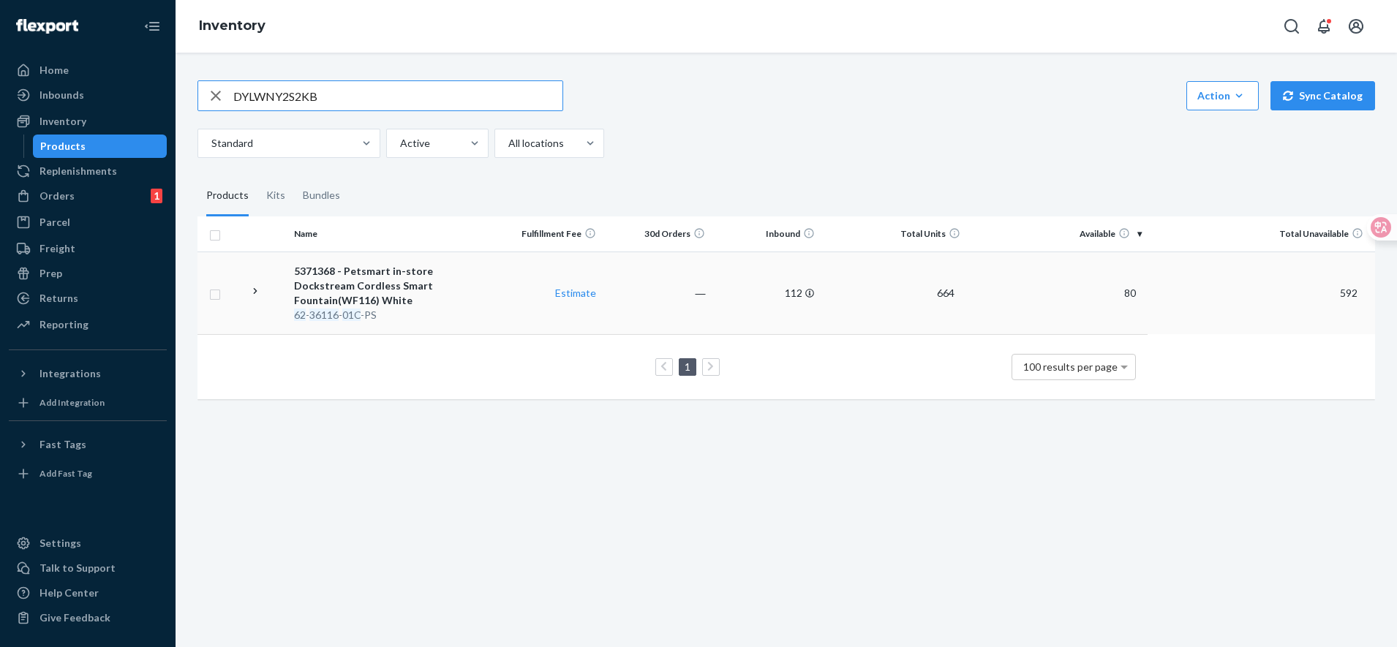
type input "DYLWNY2S2KB"
click at [498, 282] on td "Estimate" at bounding box center [547, 293] width 109 height 83
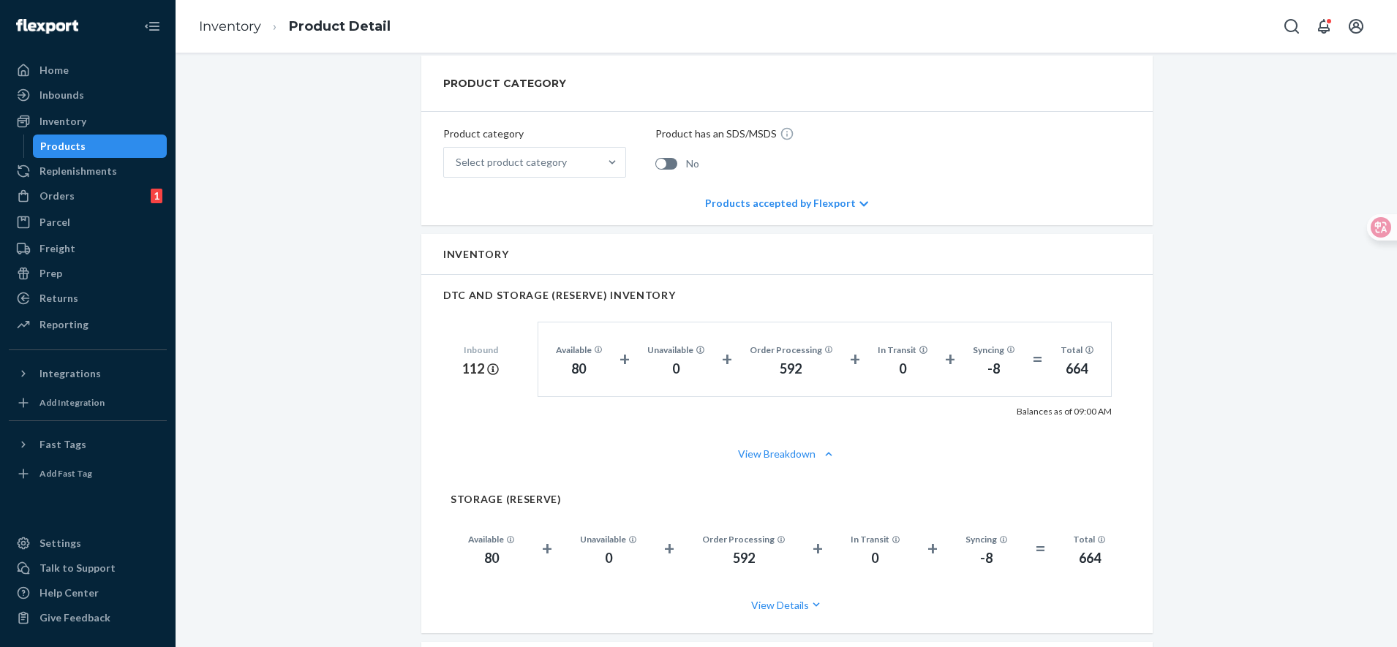
scroll to position [640, 0]
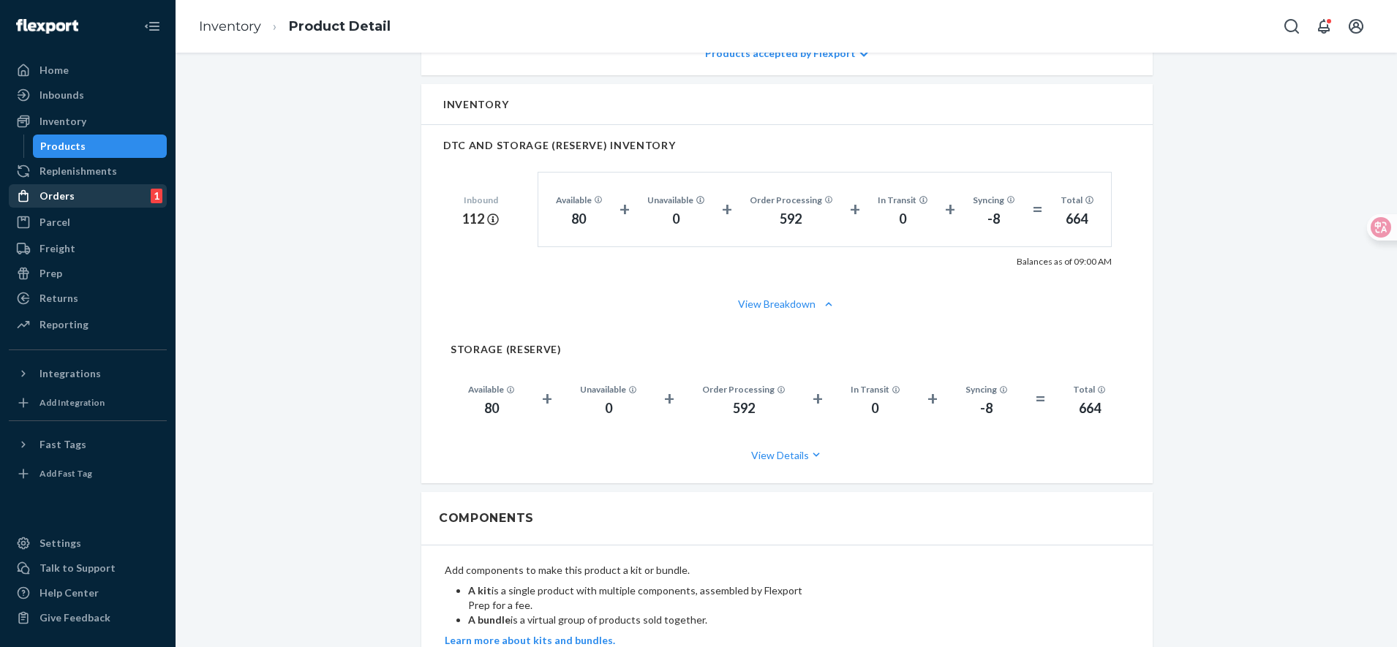
click at [91, 188] on div "Orders 1" at bounding box center [87, 196] width 155 height 20
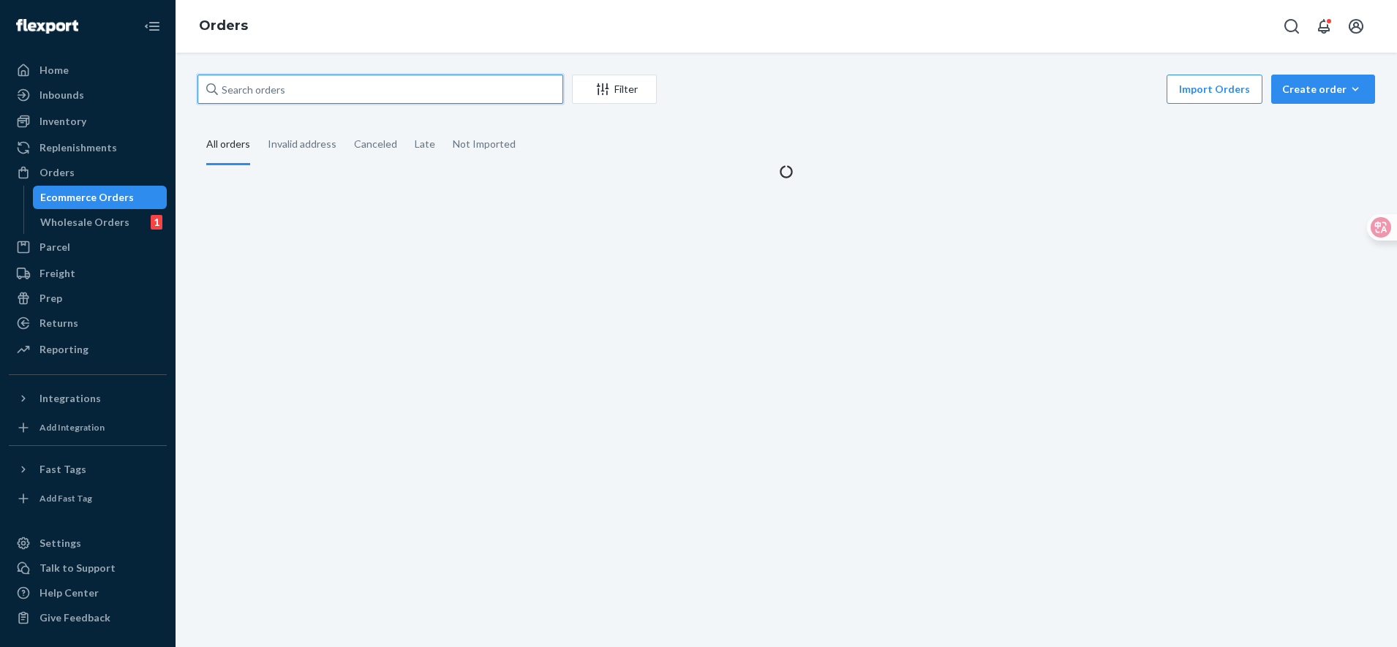
click at [285, 94] on input "text" at bounding box center [380, 89] width 366 height 29
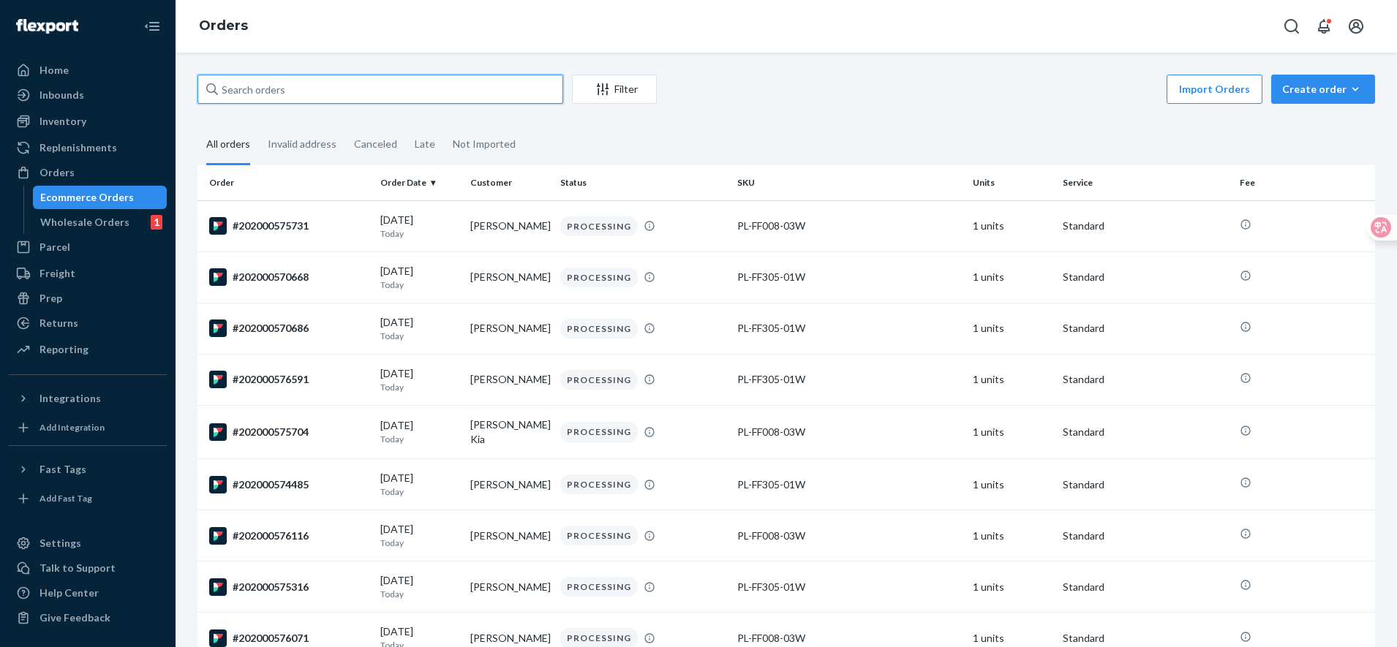
paste input "9893829"
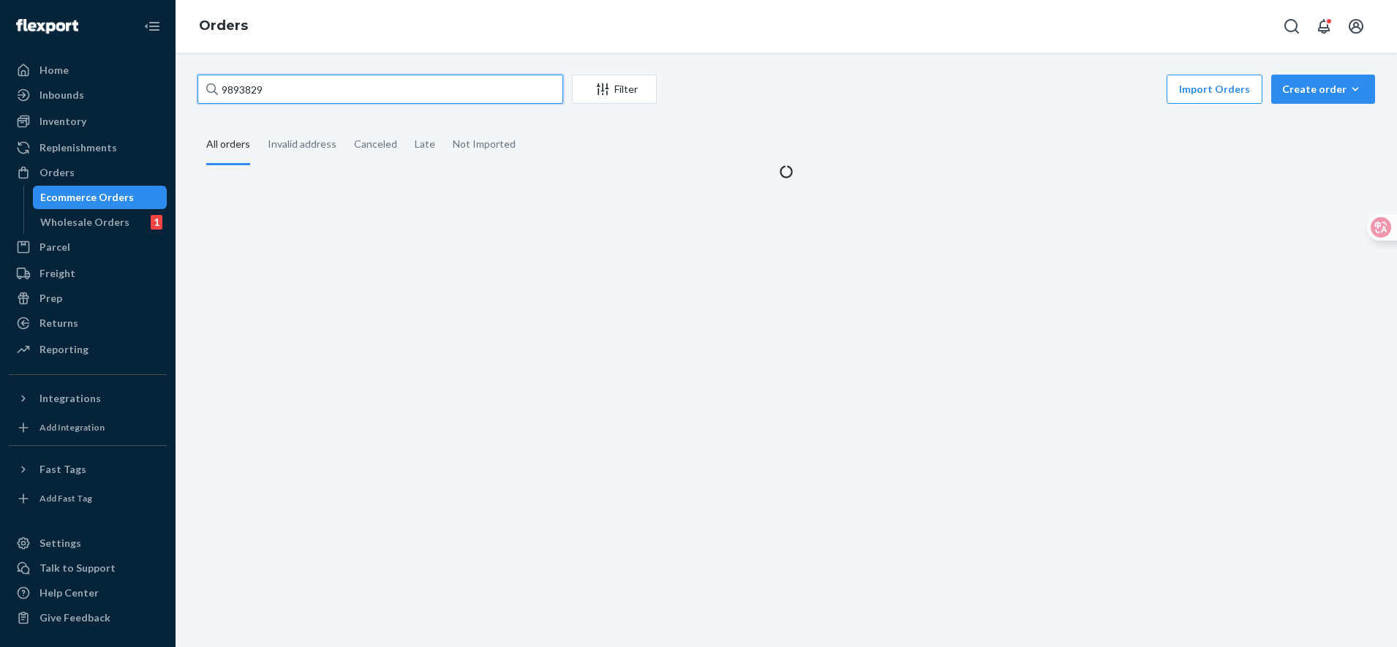
type input "9893829"
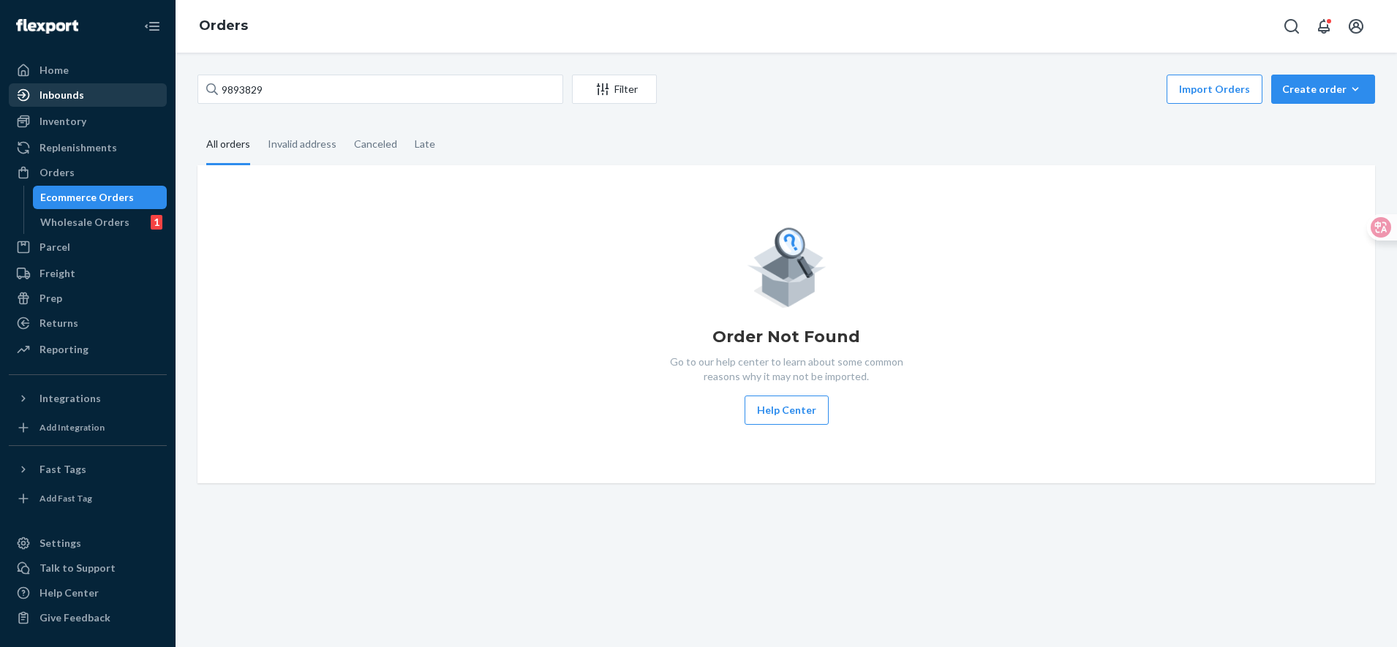
click at [69, 95] on div "Inbounds" at bounding box center [61, 95] width 45 height 15
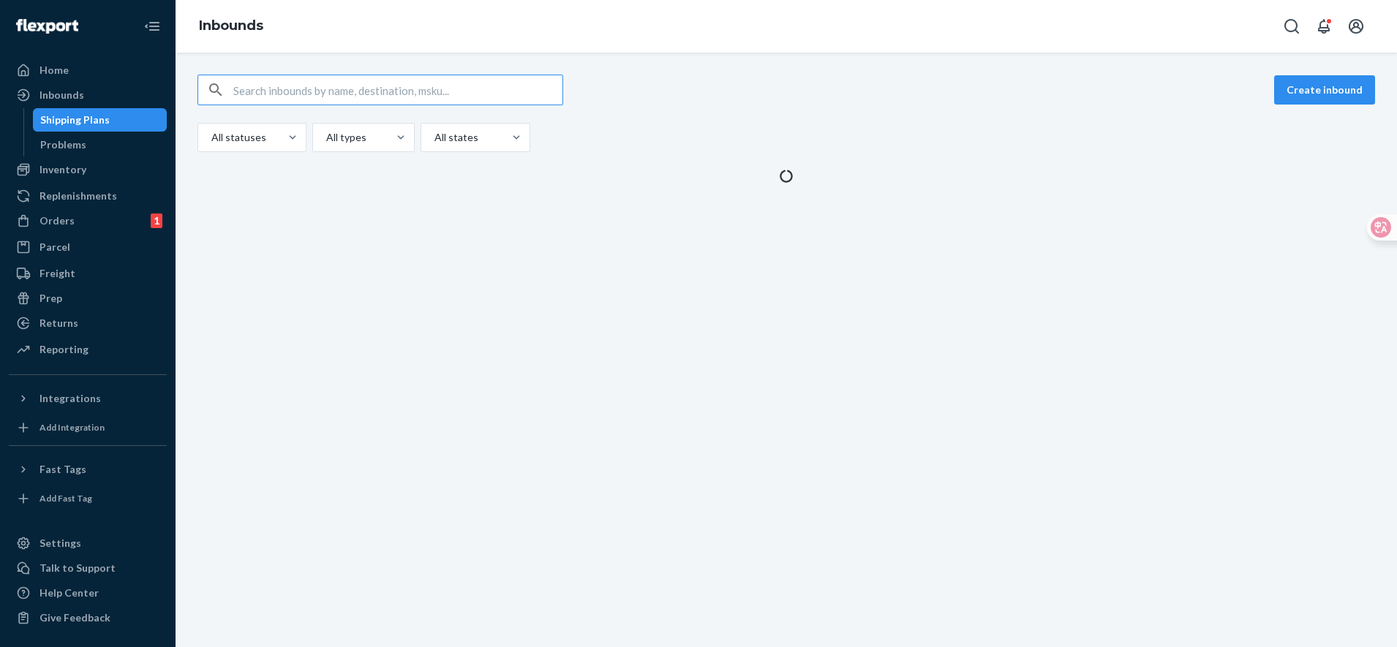
click at [319, 94] on input "text" at bounding box center [397, 89] width 329 height 29
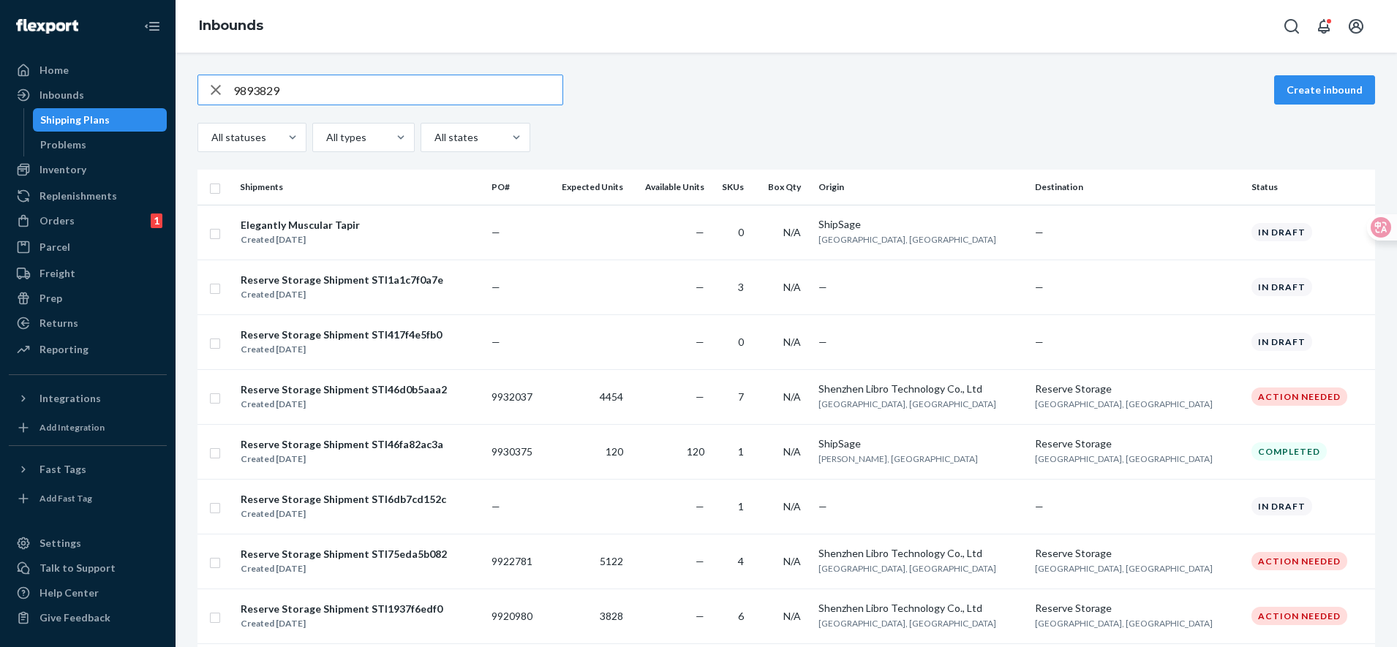
type input "9893829"
click at [372, 91] on input "text" at bounding box center [397, 89] width 329 height 29
type input "9893829"
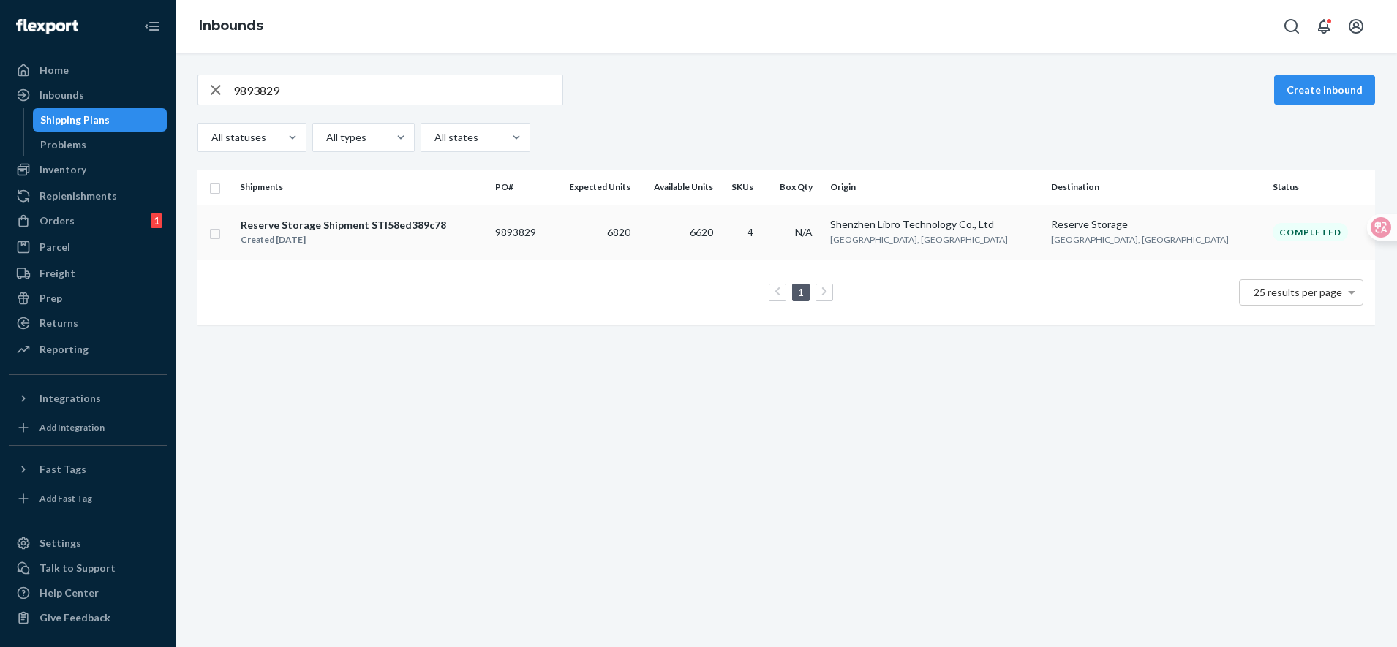
click at [765, 225] on td "4" at bounding box center [742, 232] width 46 height 55
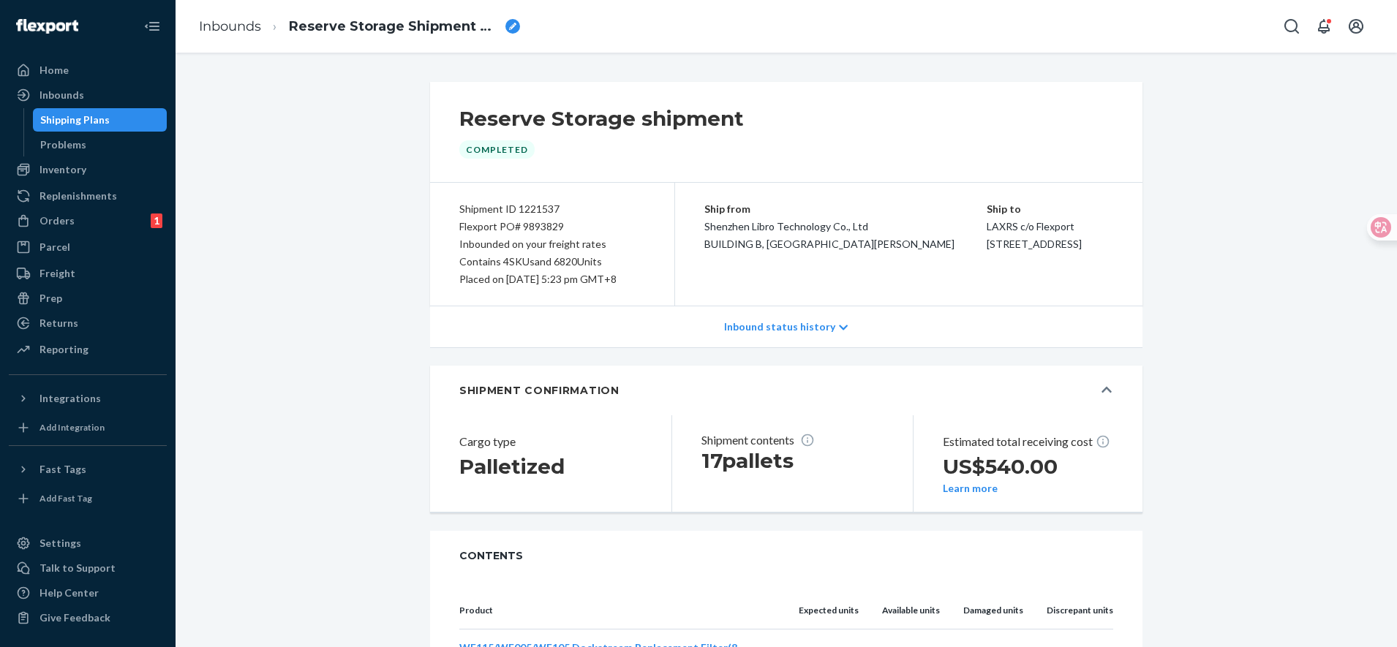
click at [771, 348] on div "Inbound status history" at bounding box center [786, 327] width 712 height 42
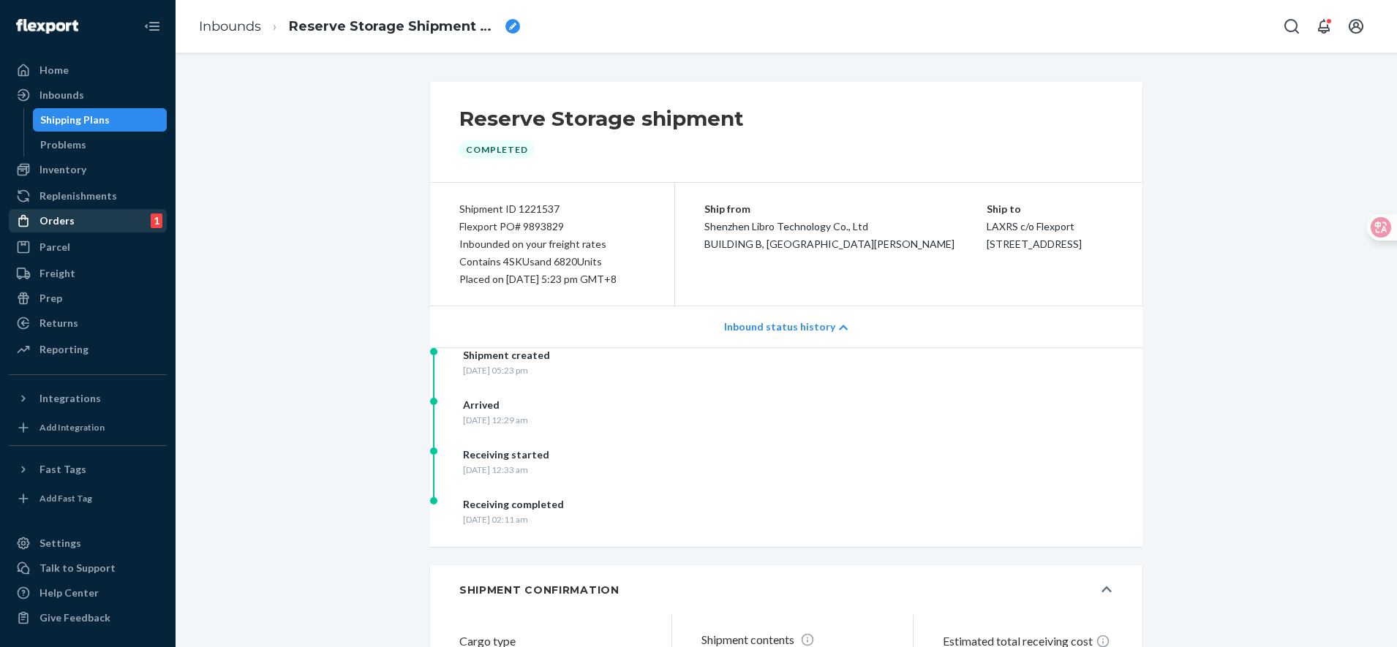
click at [37, 226] on div at bounding box center [27, 221] width 23 height 15
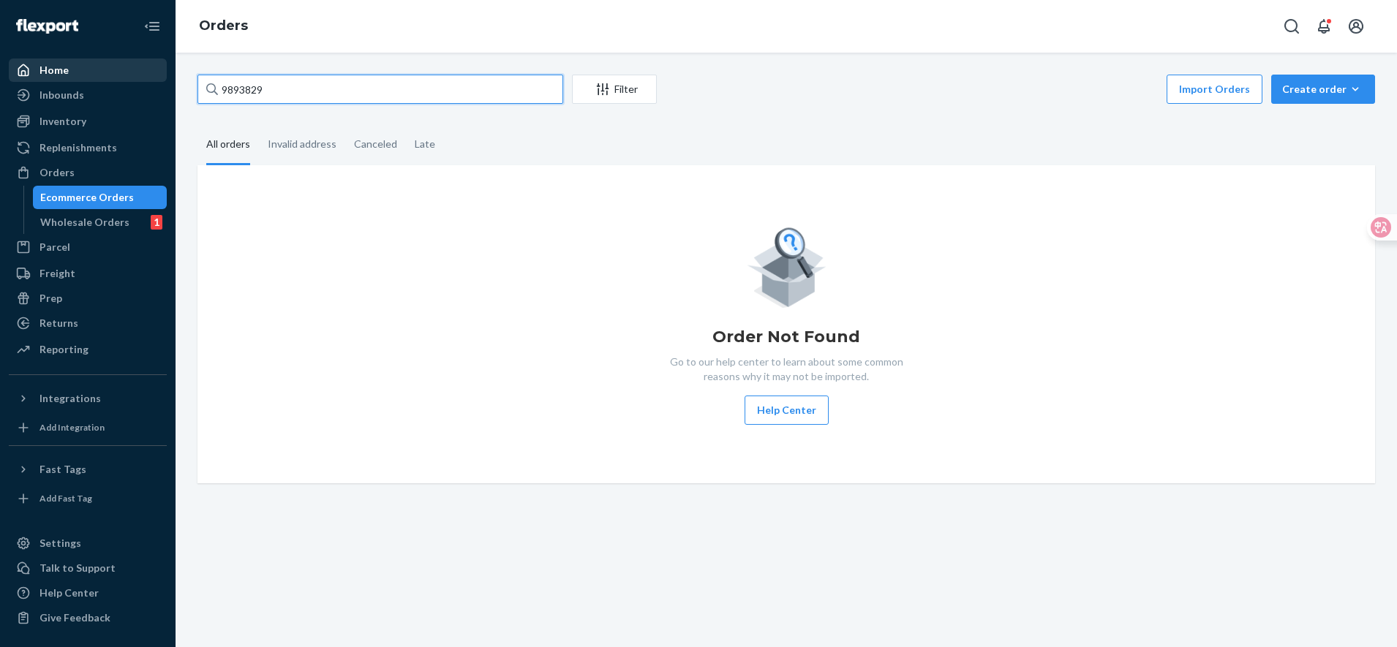
drag, startPoint x: 295, startPoint y: 91, endPoint x: 60, endPoint y: 77, distance: 235.2
click at [60, 77] on div "Home Inbounds Shipping Plans Problems Inventory Products Replenishments Orders …" at bounding box center [698, 323] width 1397 height 647
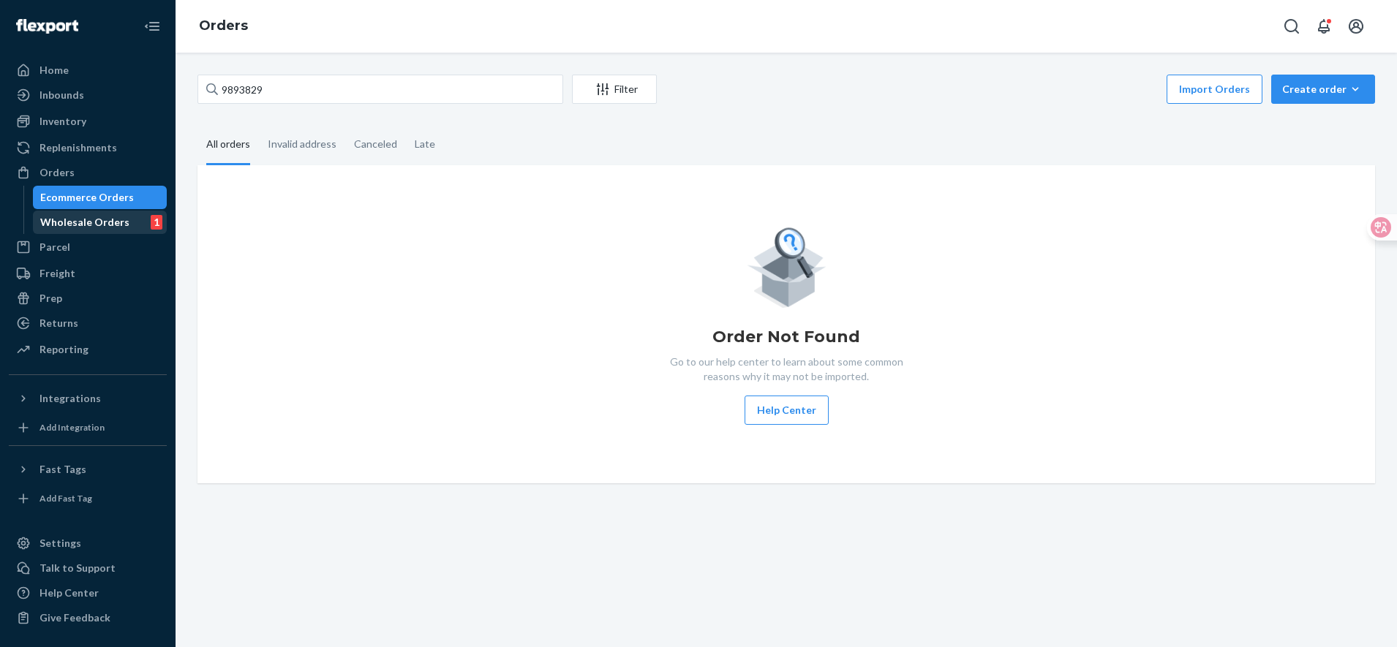
click at [99, 217] on div "Wholesale Orders" at bounding box center [84, 222] width 89 height 15
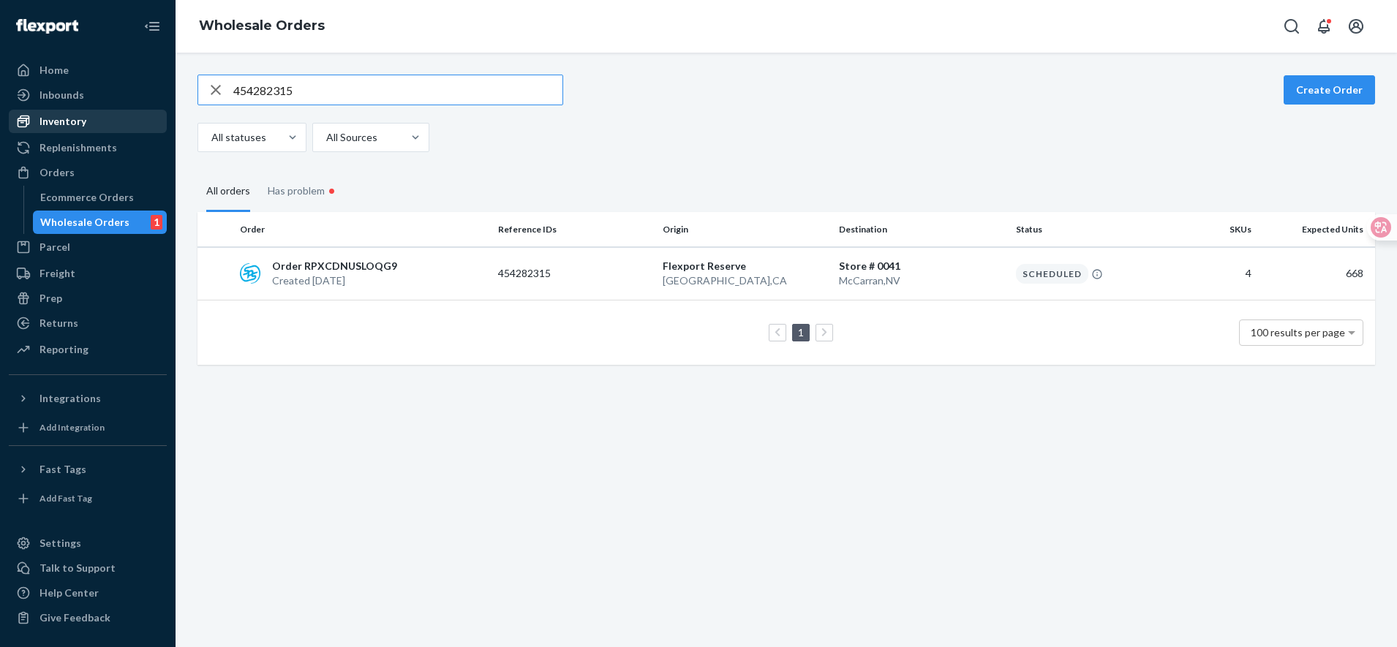
click at [87, 121] on div "Inventory" at bounding box center [87, 121] width 155 height 20
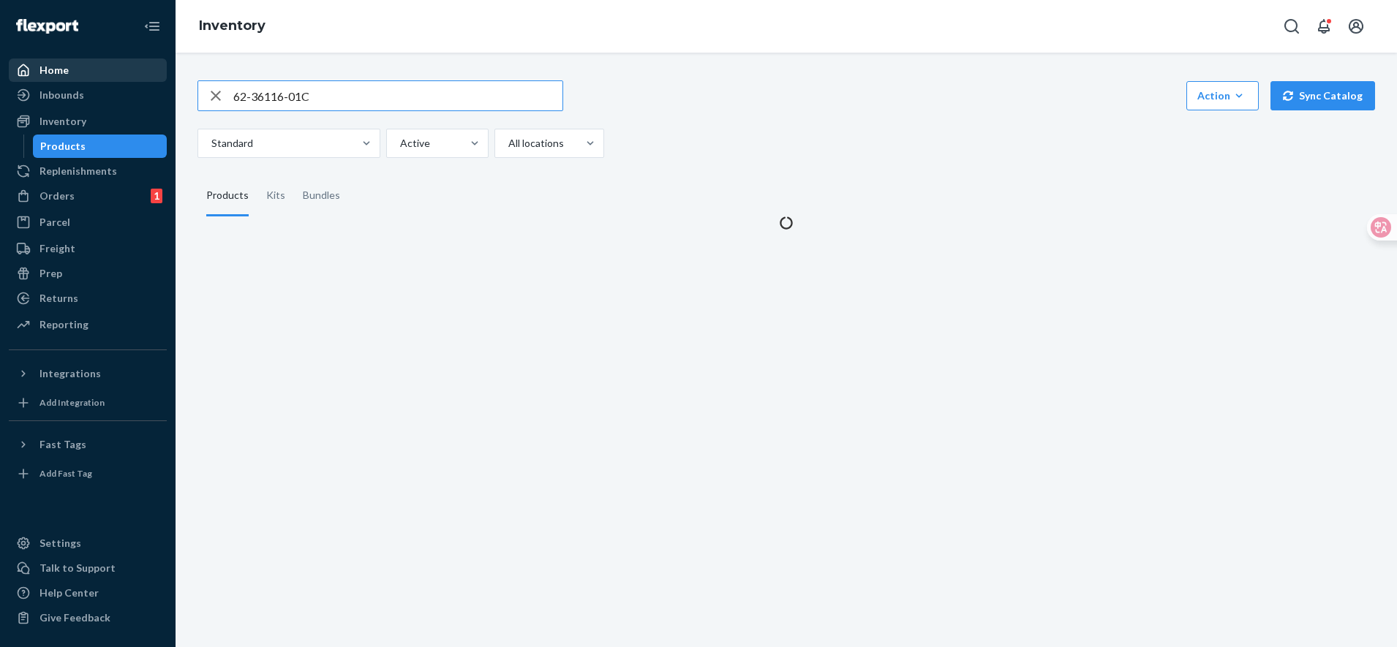
drag, startPoint x: 329, startPoint y: 90, endPoint x: 110, endPoint y: 71, distance: 220.2
click at [110, 71] on div "Home Inbounds Shipping Plans Problems Inventory Products Replenishments Orders …" at bounding box center [698, 323] width 1397 height 647
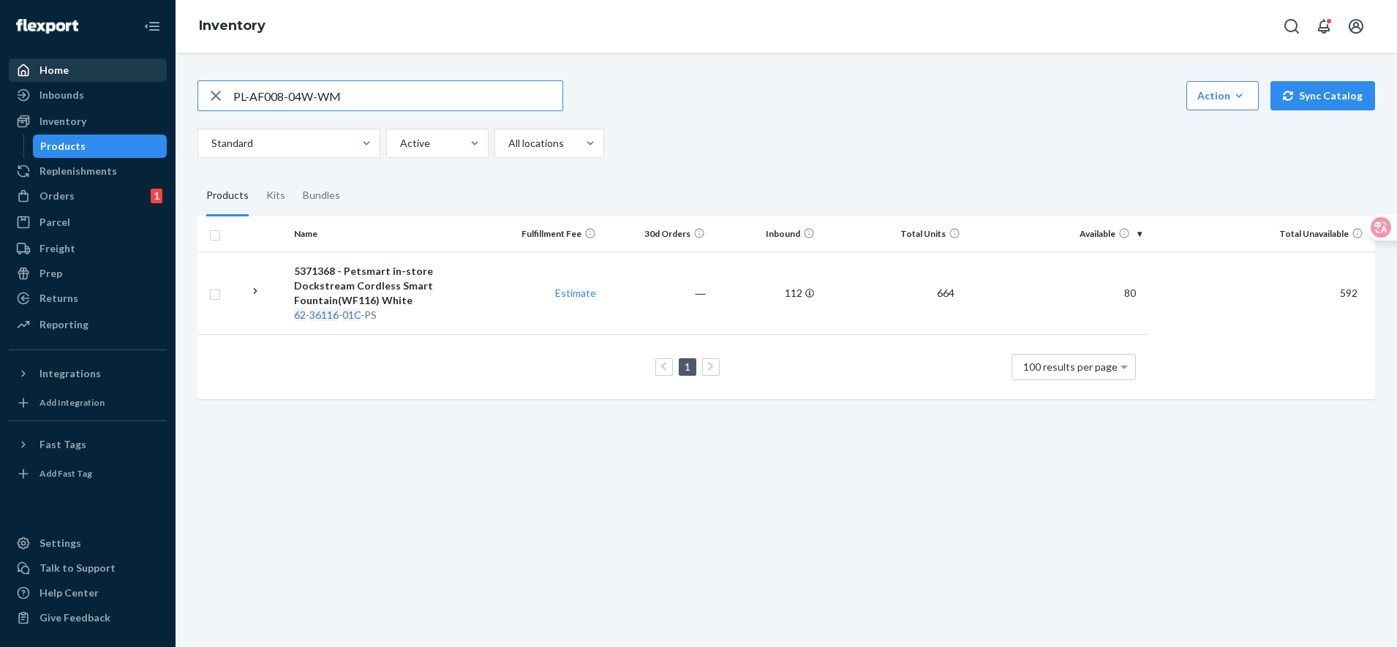
type input "PL-AF008-04W-WM"
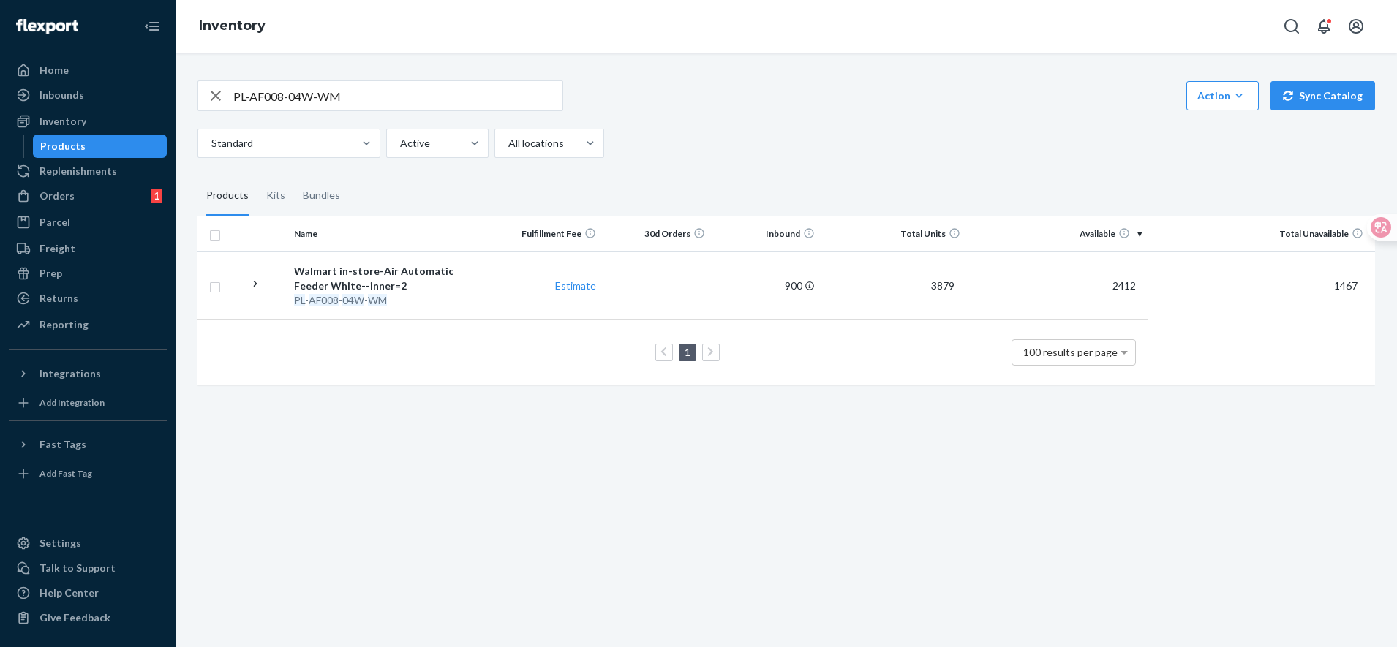
click at [215, 98] on icon "button" at bounding box center [216, 95] width 18 height 29
click at [429, 98] on input "text" at bounding box center [397, 95] width 329 height 29
paste input "1308"
type input "1308"
click at [0, 84] on html "Home Inbounds Shipping Plans Problems Inventory Products Replenishments Orders …" at bounding box center [698, 323] width 1397 height 647
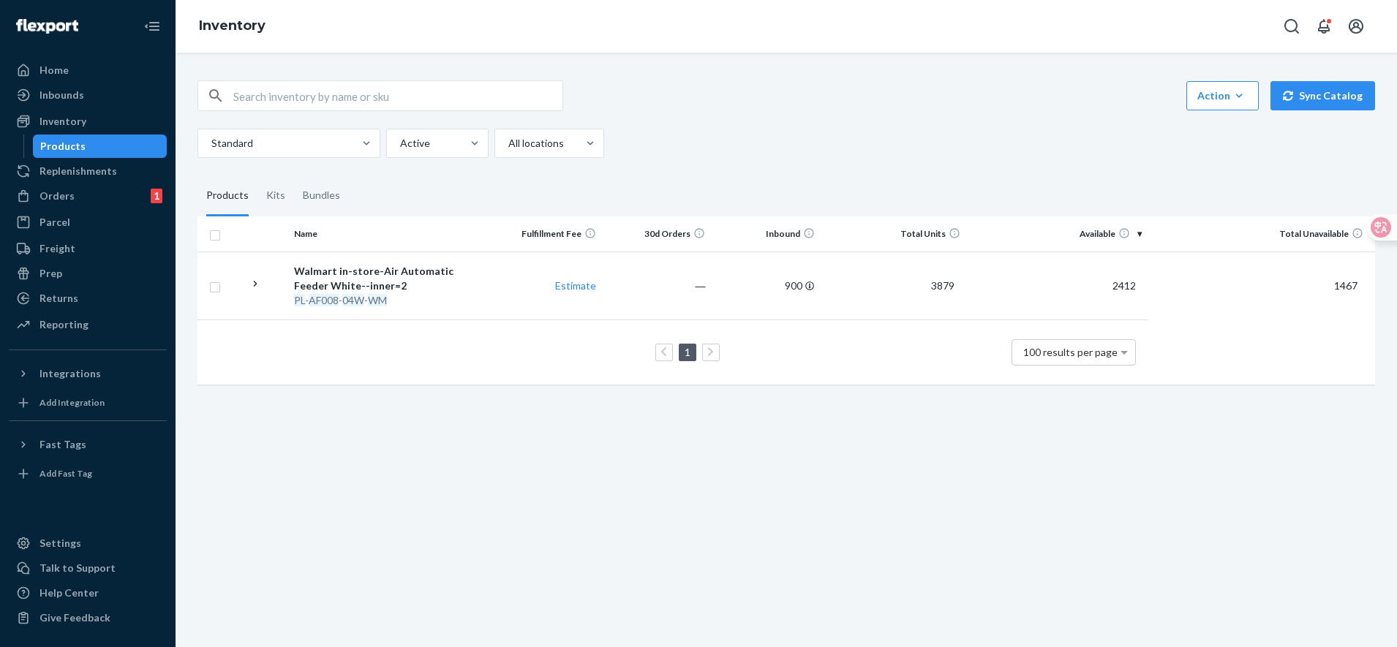
click at [497, 97] on input "text" at bounding box center [397, 95] width 329 height 29
paste input "PL-AF008-04W-WM"
type input "PL-AF008-04W-WM"
click at [85, 95] on div "Inbounds" at bounding box center [87, 95] width 155 height 20
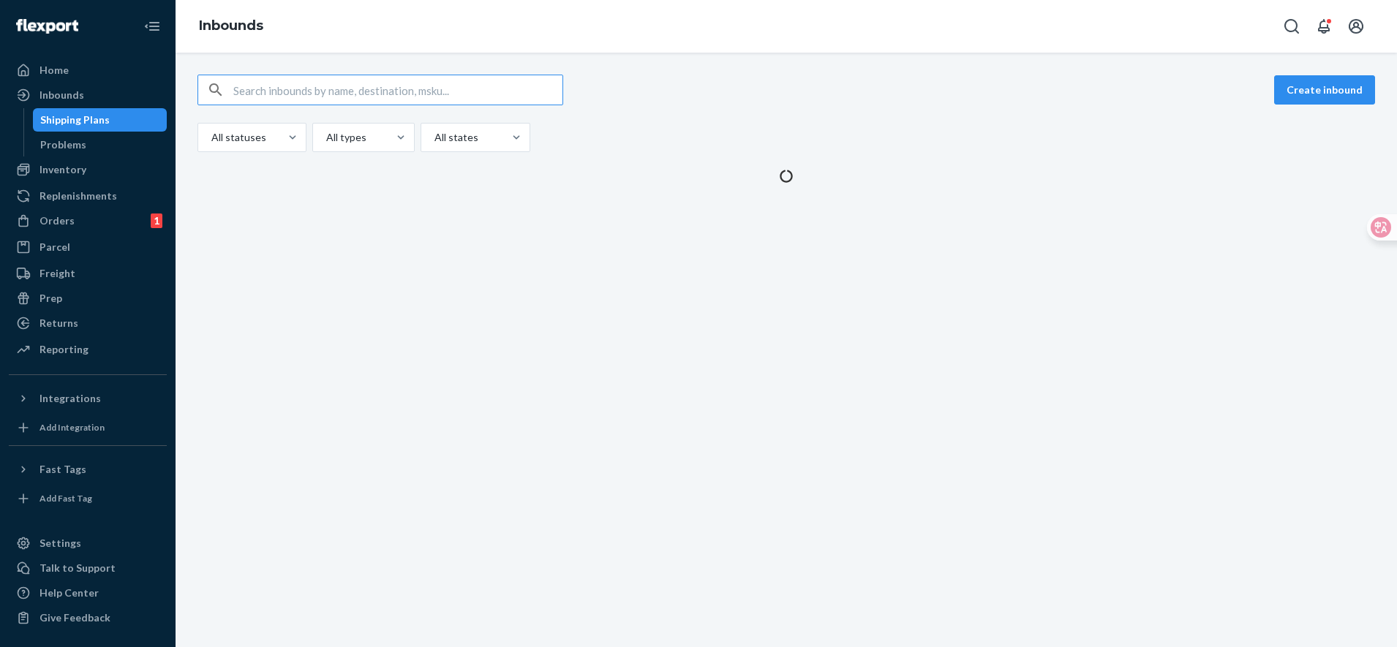
click at [365, 89] on input "text" at bounding box center [397, 89] width 329 height 29
type input "9914891"
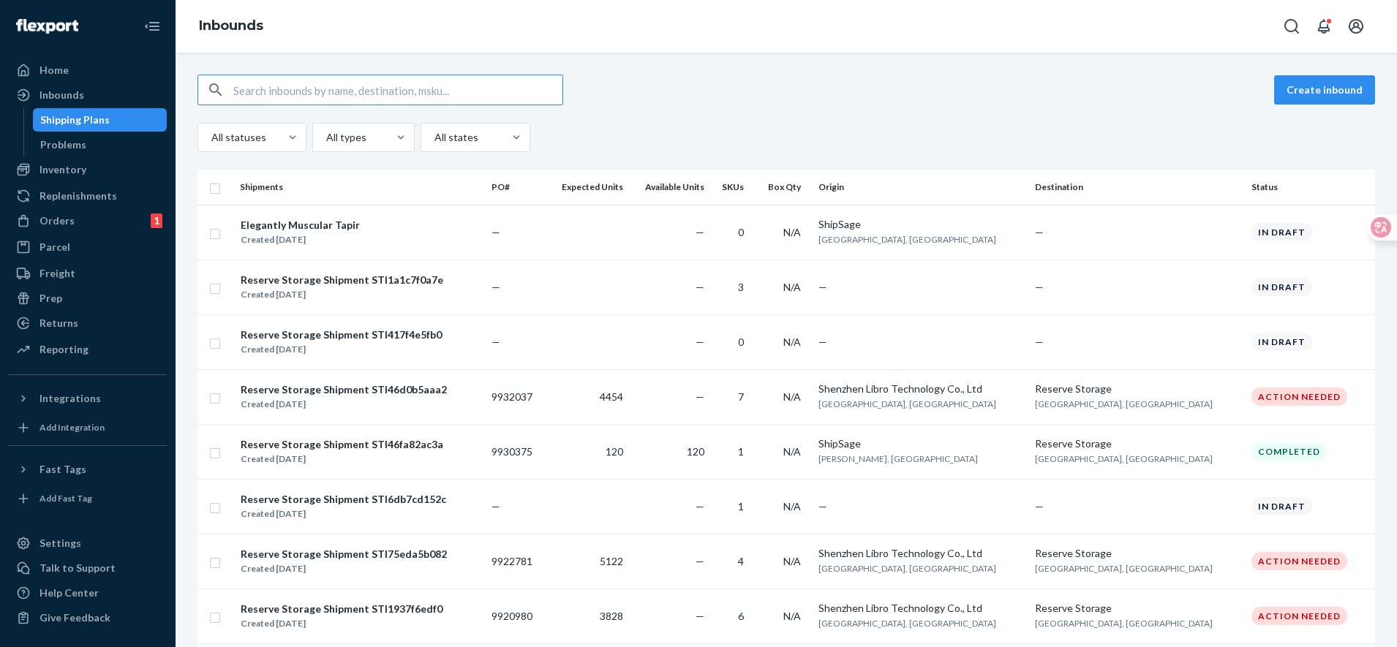
click at [315, 91] on input "text" at bounding box center [397, 89] width 329 height 29
paste input "9914891"
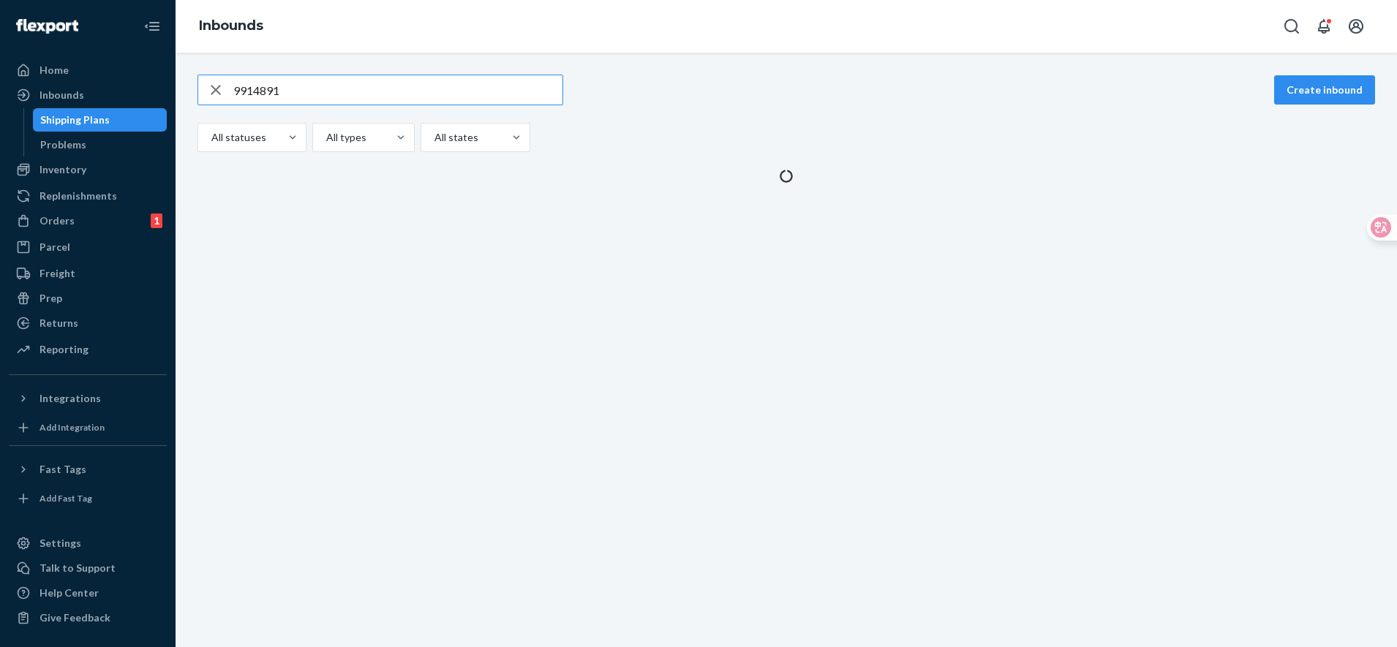
type input "9914891"
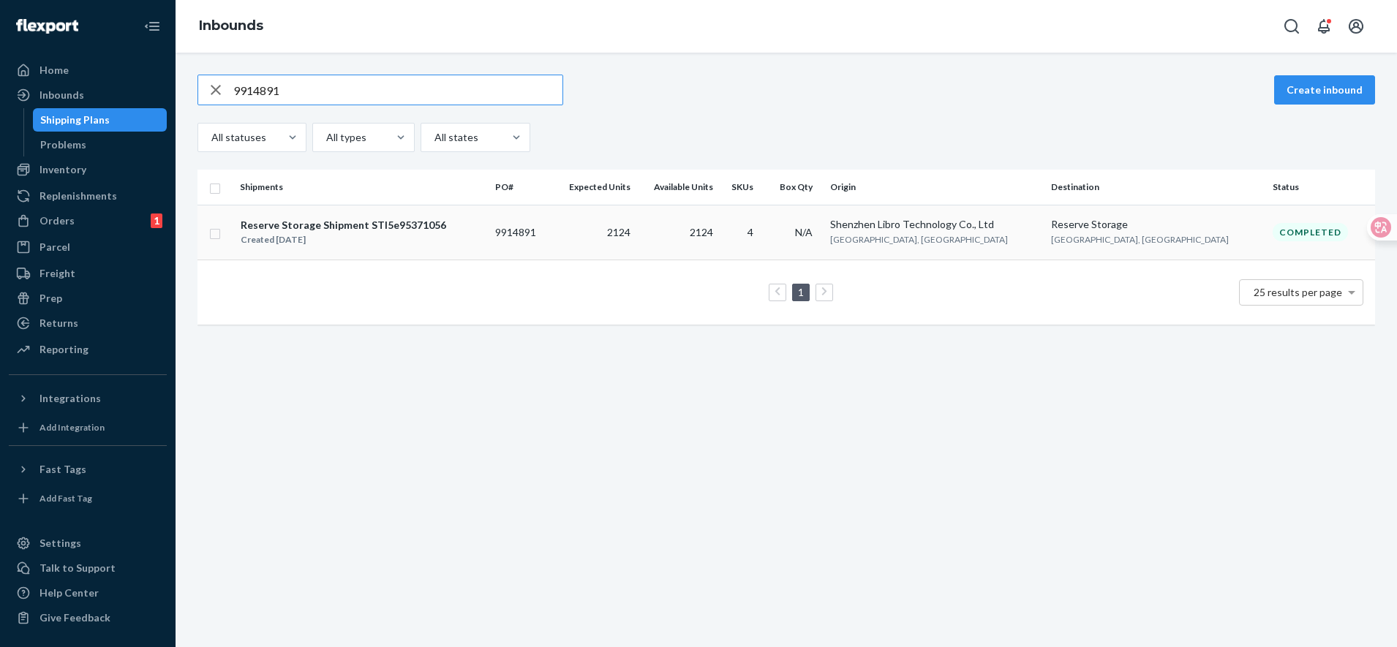
click at [710, 239] on td "2124" at bounding box center [677, 232] width 83 height 55
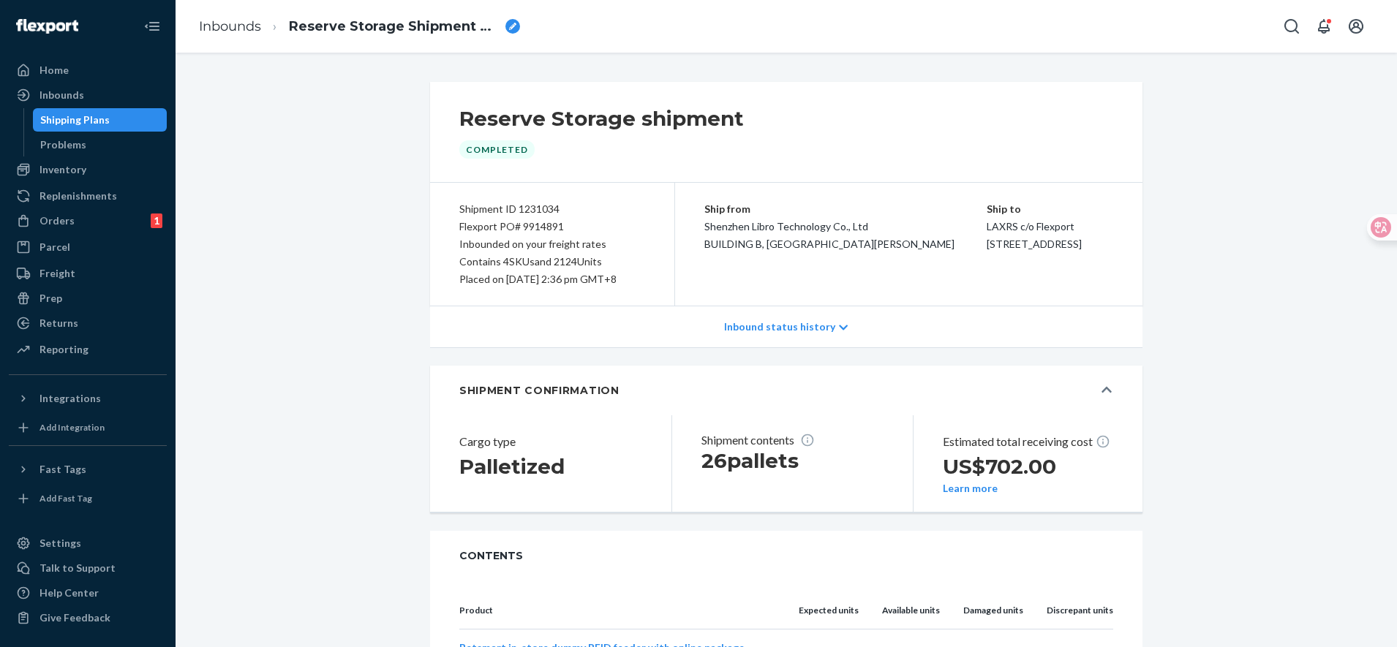
scroll to position [339, 0]
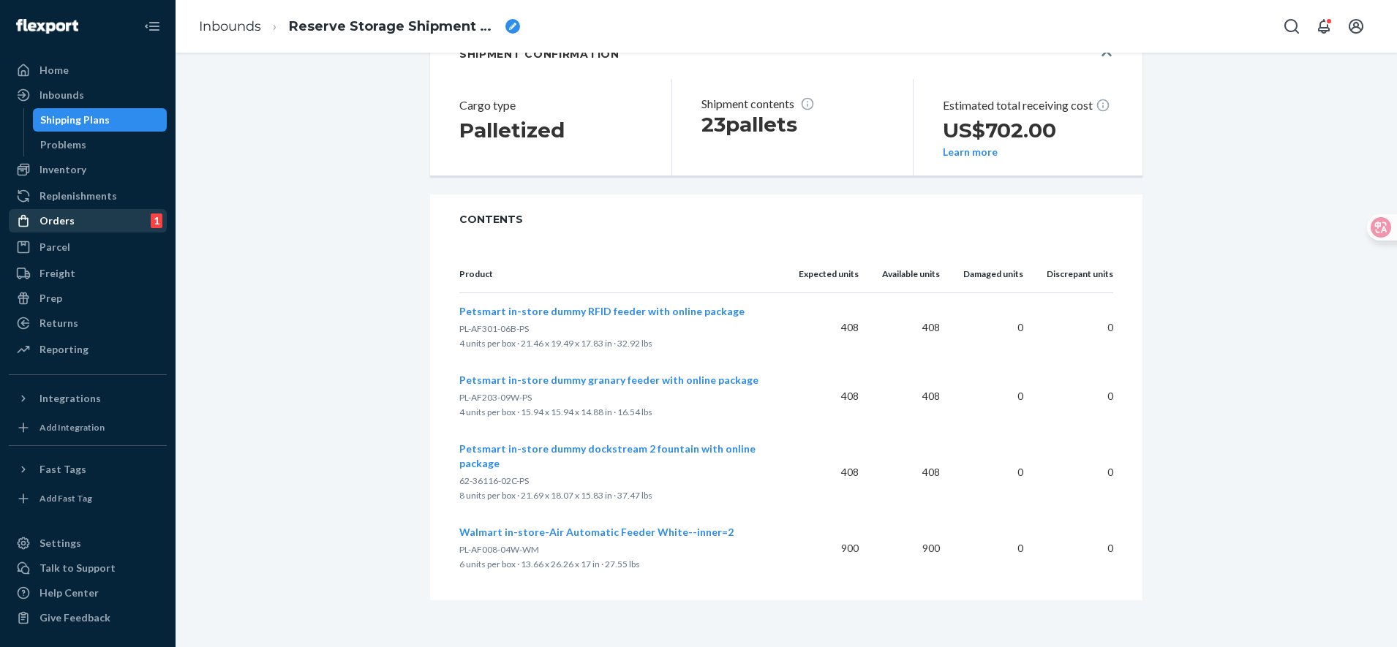
drag, startPoint x: 86, startPoint y: 216, endPoint x: 95, endPoint y: 216, distance: 8.8
click at [86, 216] on div "Orders 1" at bounding box center [87, 221] width 155 height 20
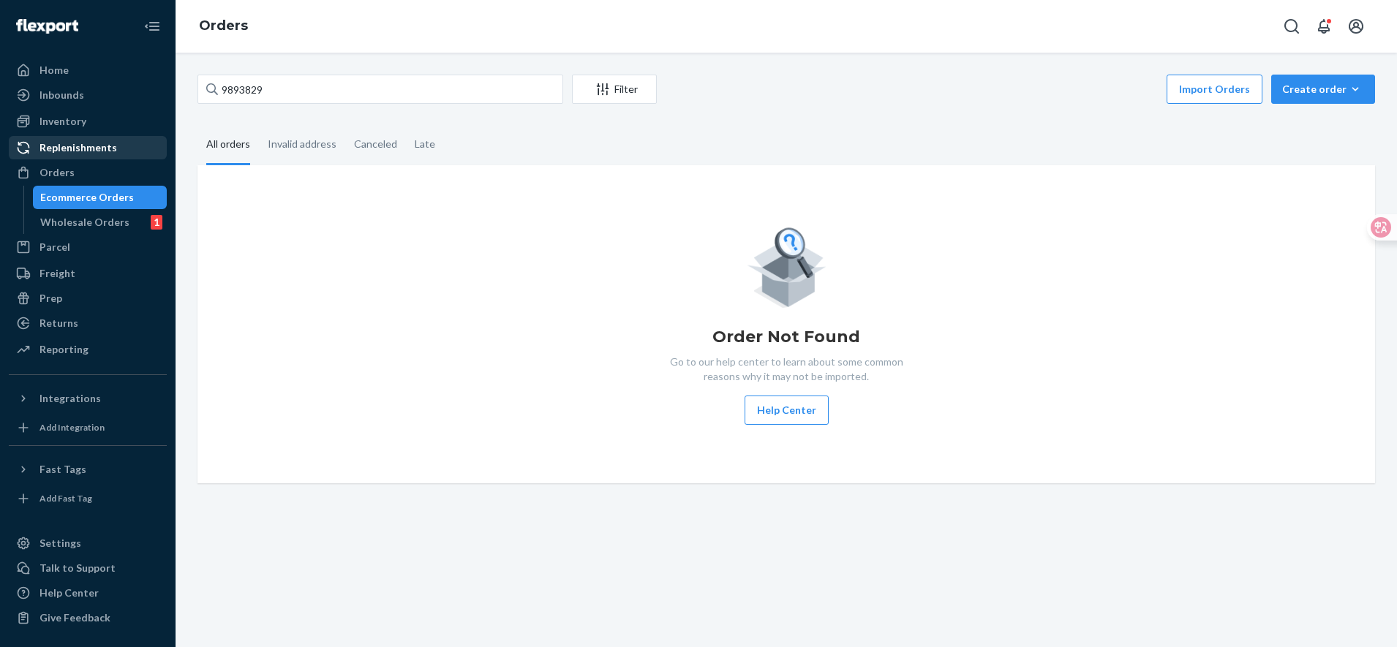
click at [72, 151] on div "Replenishments" at bounding box center [78, 147] width 78 height 15
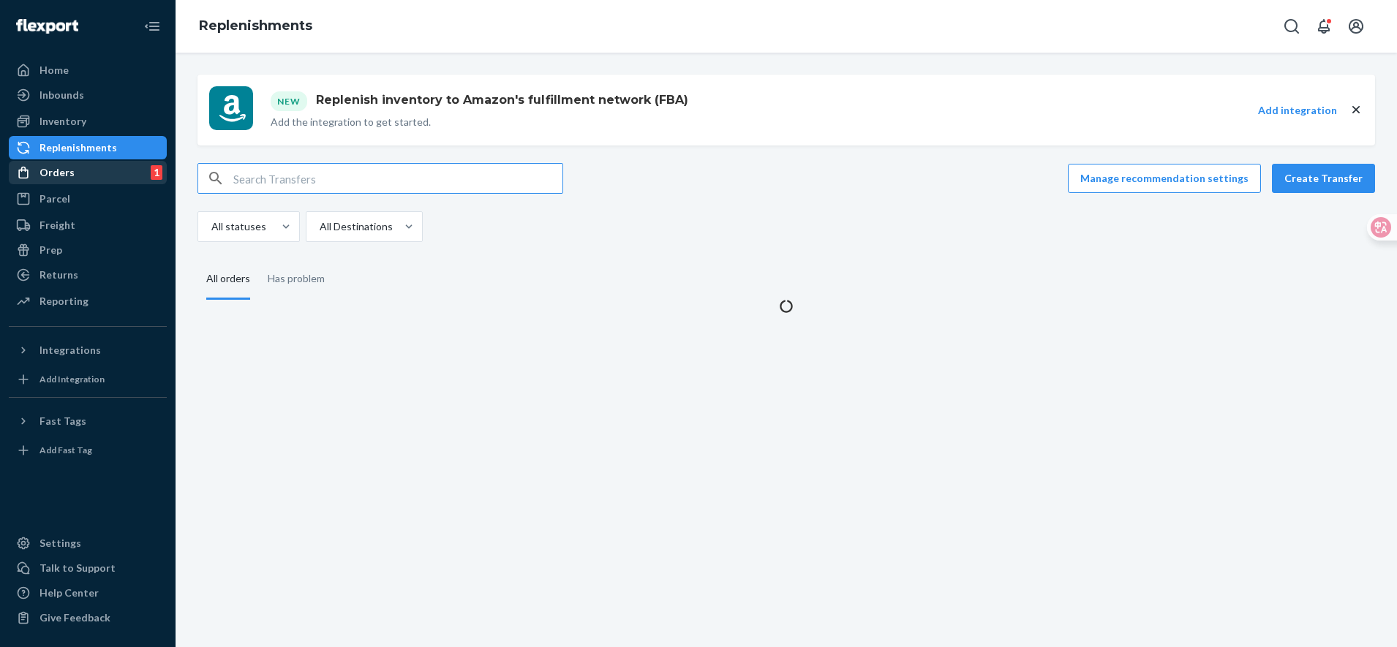
click at [91, 170] on div "Orders 1" at bounding box center [87, 172] width 155 height 20
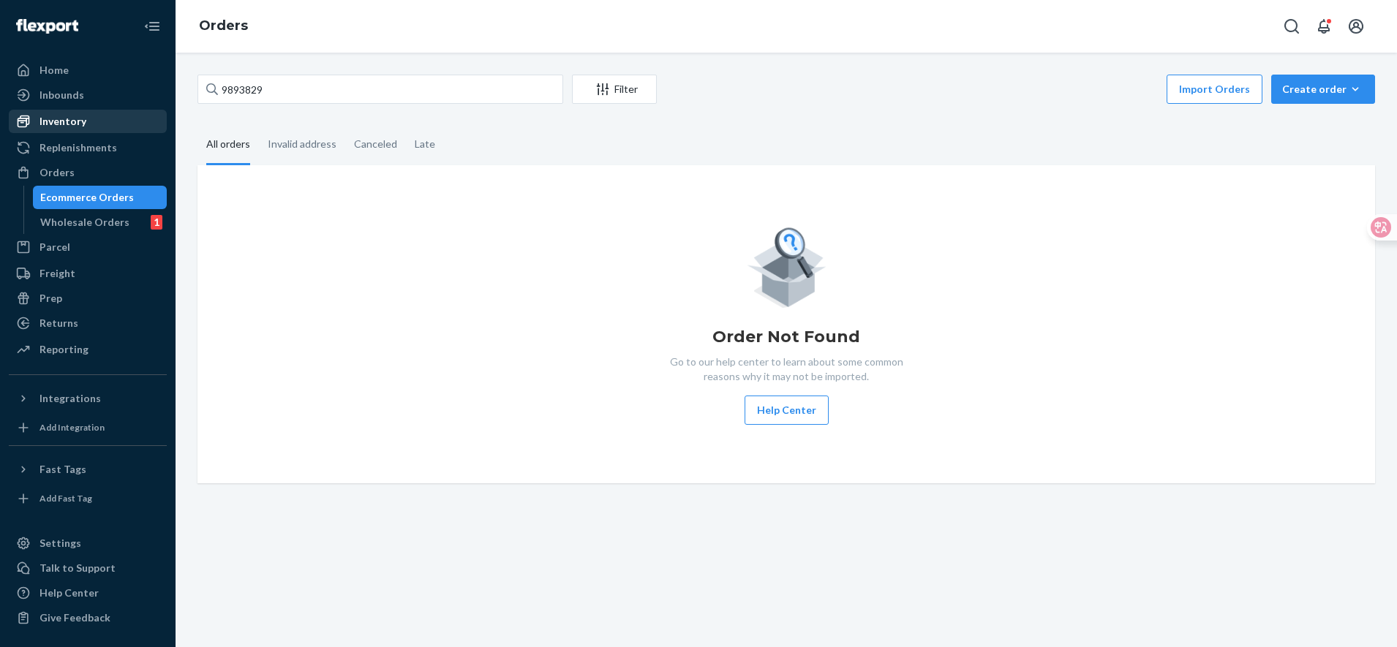
click at [81, 118] on div "Inventory" at bounding box center [62, 121] width 47 height 15
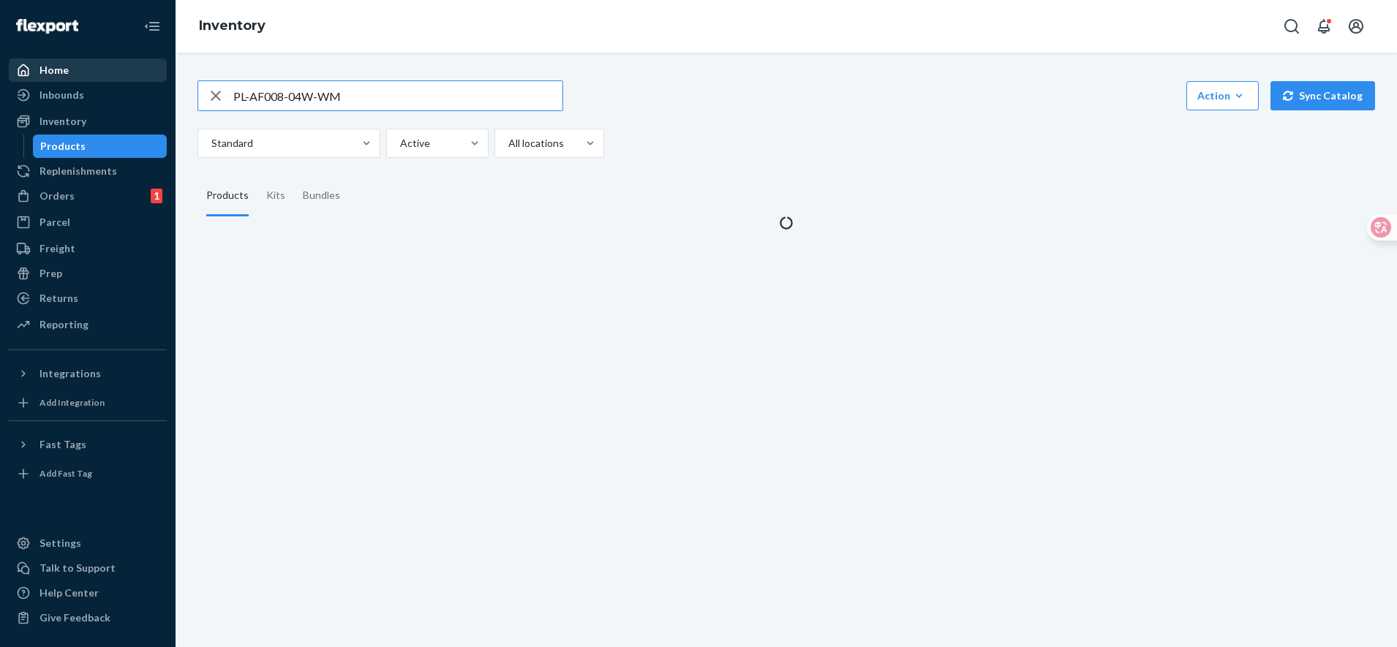
drag, startPoint x: 368, startPoint y: 95, endPoint x: 118, endPoint y: 74, distance: 251.0
click at [118, 74] on div "Home Inbounds Shipping Plans Problems Inventory Products Replenishments Orders …" at bounding box center [698, 323] width 1397 height 647
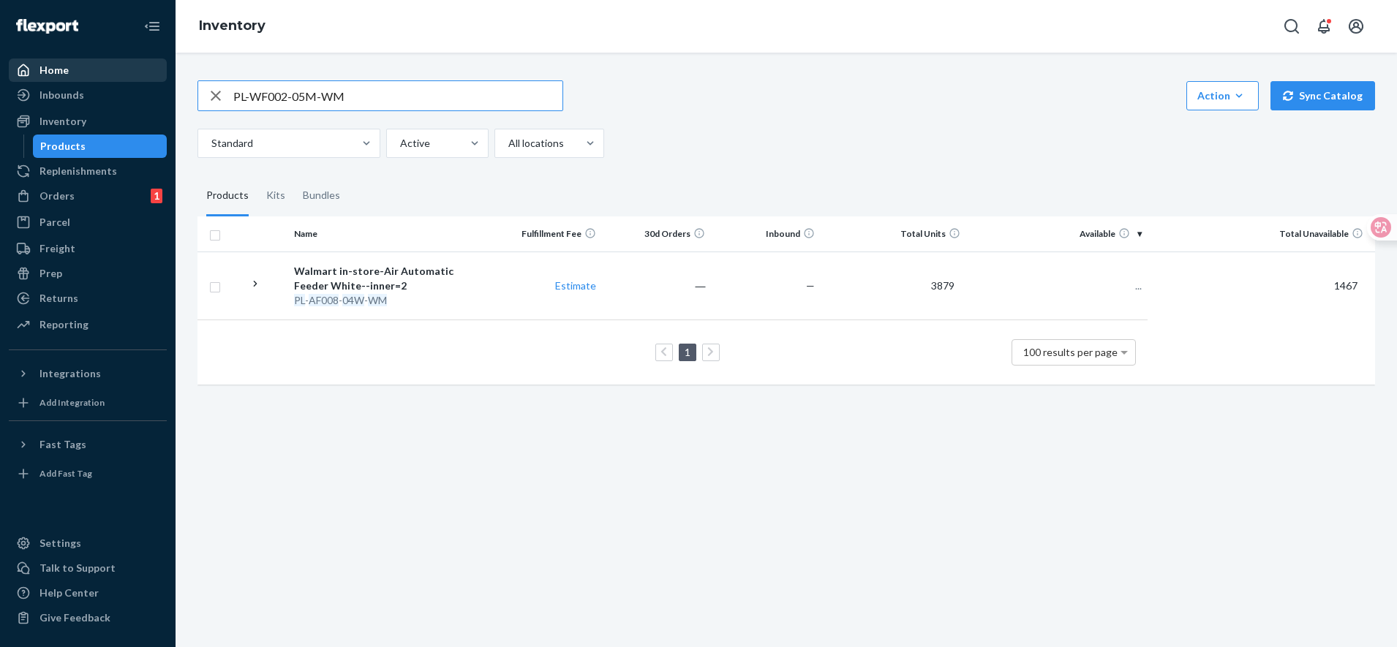
type input "PL-WF002-05M-WM"
click at [377, 99] on input "PL-WF002-05M-WM" at bounding box center [397, 95] width 329 height 29
click at [81, 98] on div "Inbounds" at bounding box center [61, 95] width 45 height 15
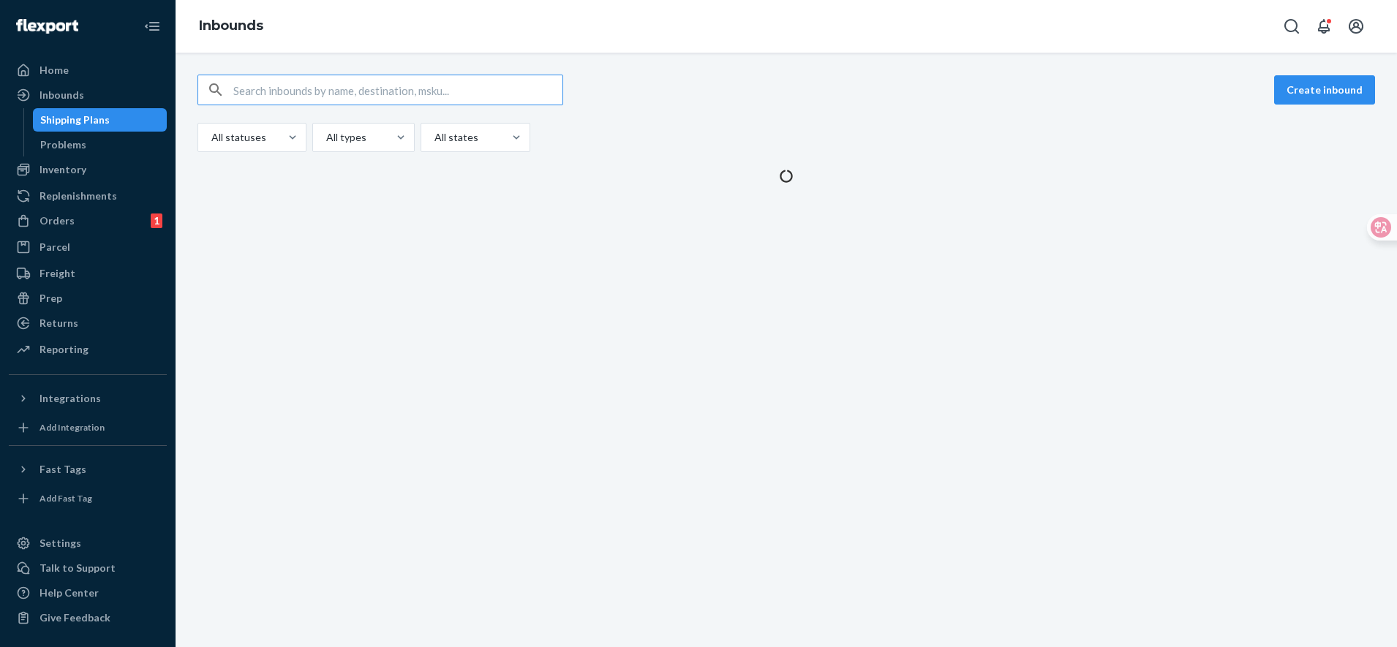
click at [276, 90] on input "text" at bounding box center [397, 89] width 329 height 29
type input "9920980"
click at [304, 94] on input "text" at bounding box center [397, 89] width 329 height 29
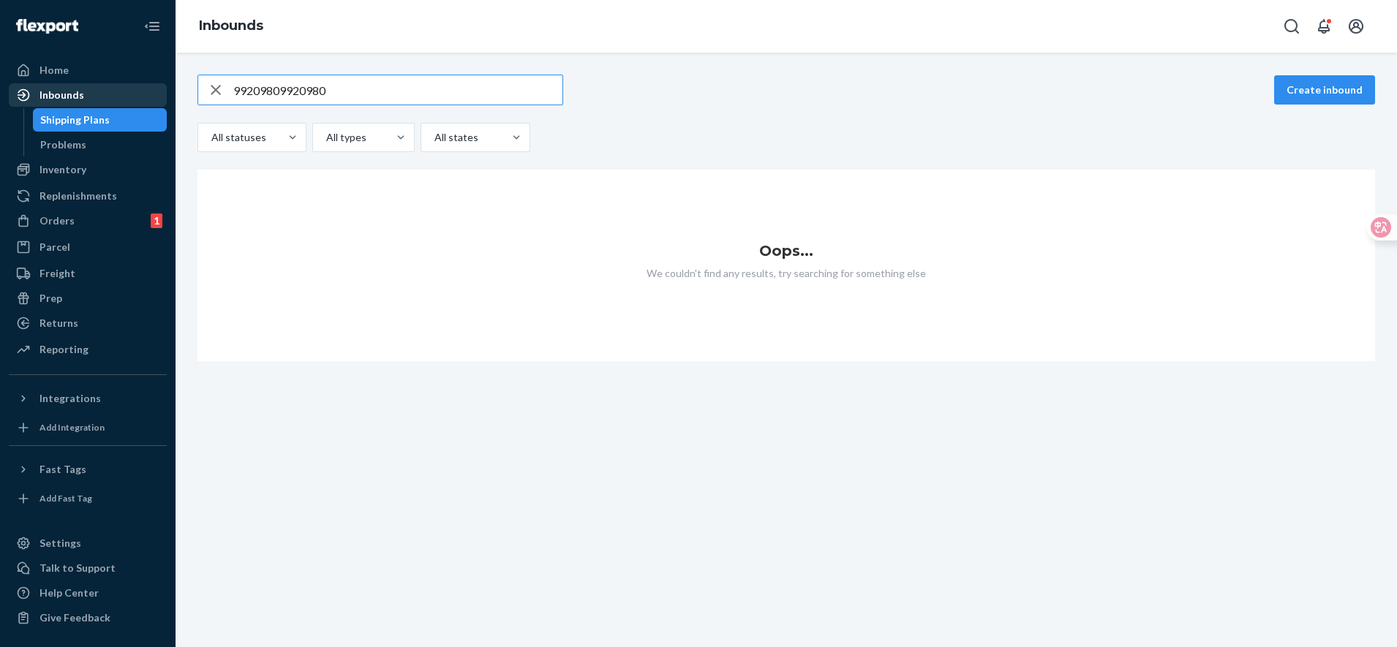
drag, startPoint x: 332, startPoint y: 92, endPoint x: 88, endPoint y: 88, distance: 244.3
click at [88, 88] on div "Home Inbounds Shipping Plans Problems Inventory Products Replenishments Orders …" at bounding box center [698, 323] width 1397 height 647
type input "9920980"
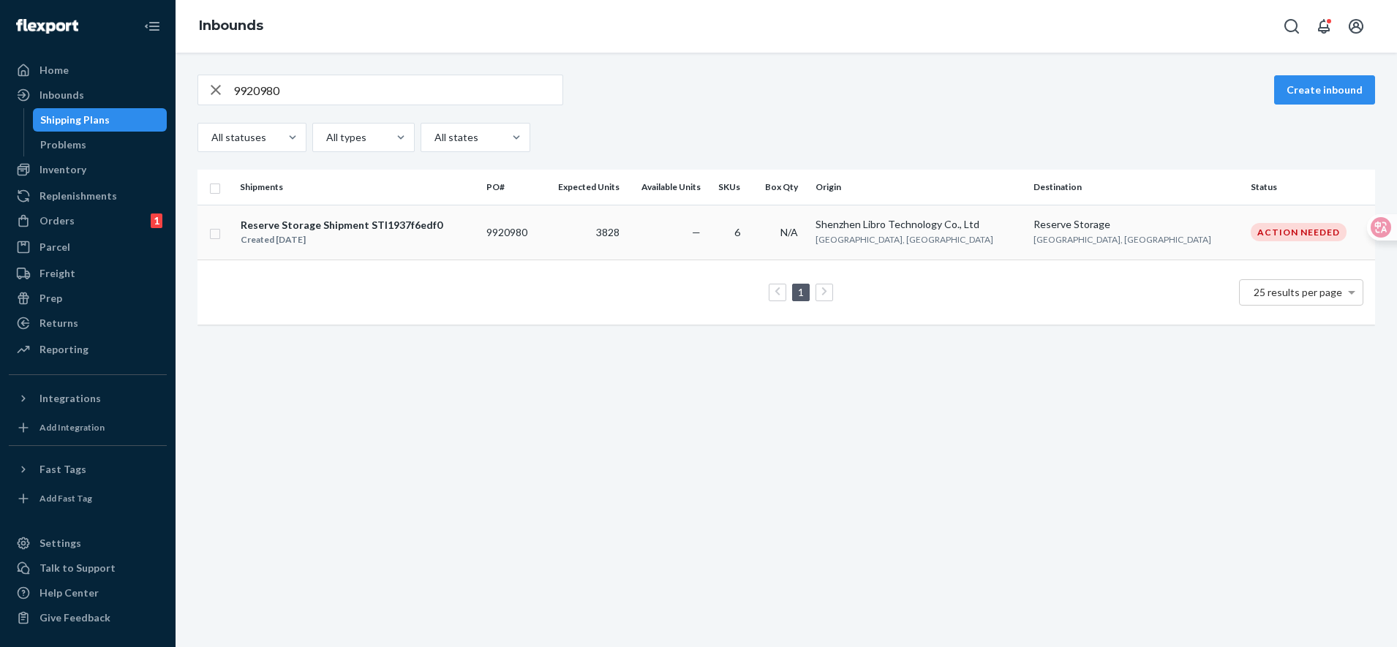
click at [579, 245] on td "3828" at bounding box center [583, 232] width 84 height 55
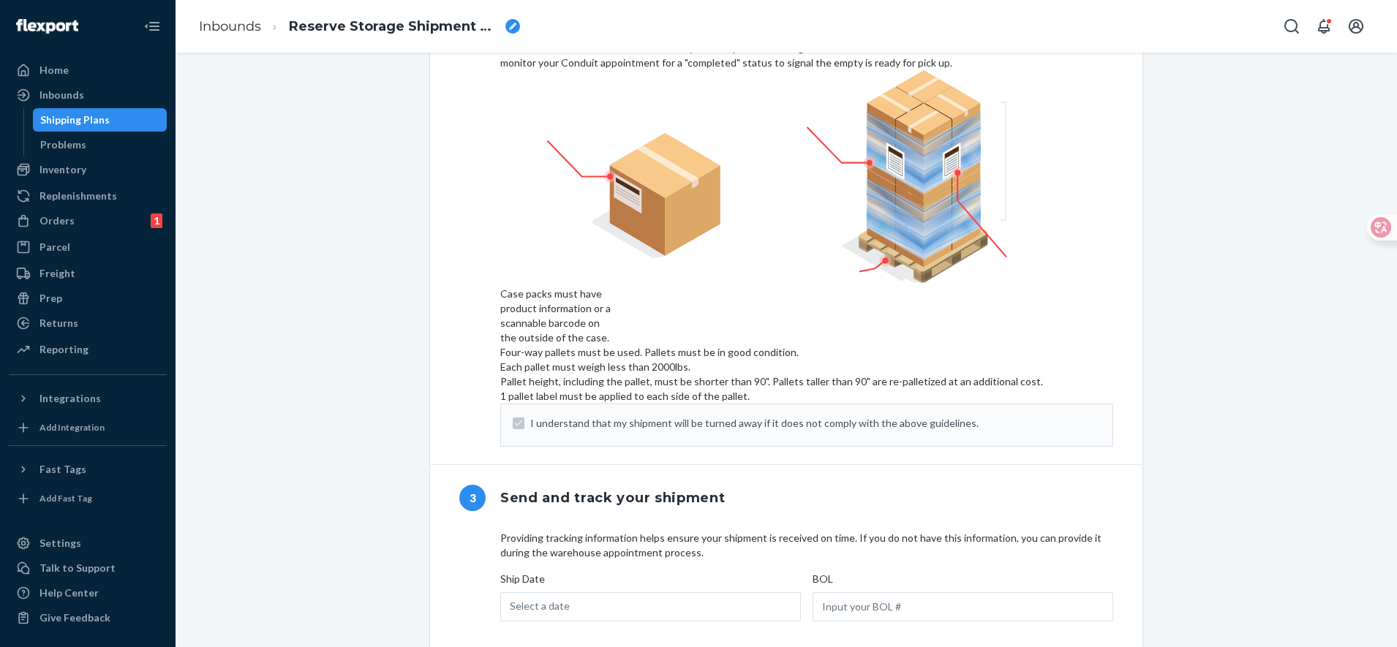
scroll to position [764, 0]
